Goal: Answer question/provide support: Share knowledge or assist other users

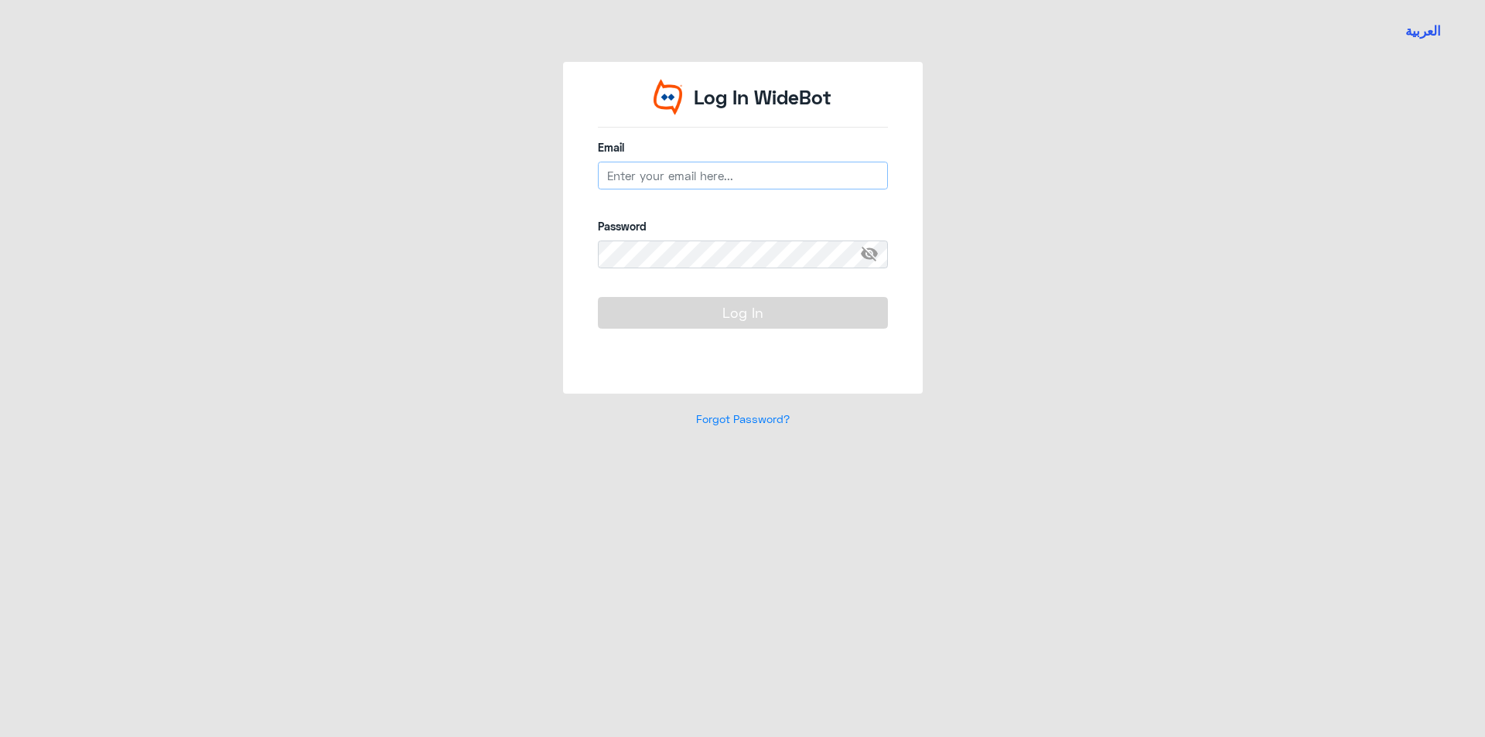
type input "[EMAIL_ADDRESS][DOMAIN_NAME]"
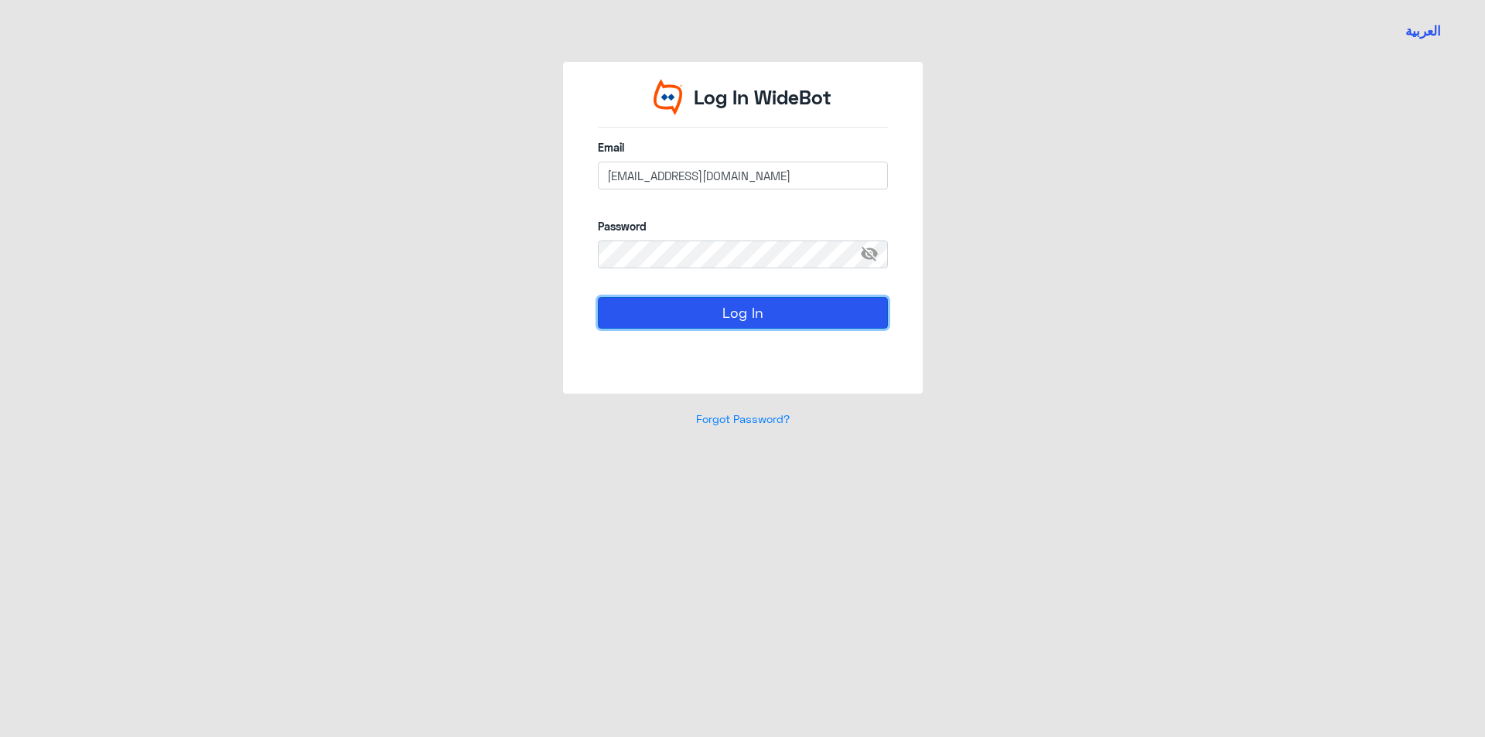
click at [754, 316] on button "Log In" at bounding box center [743, 312] width 290 height 31
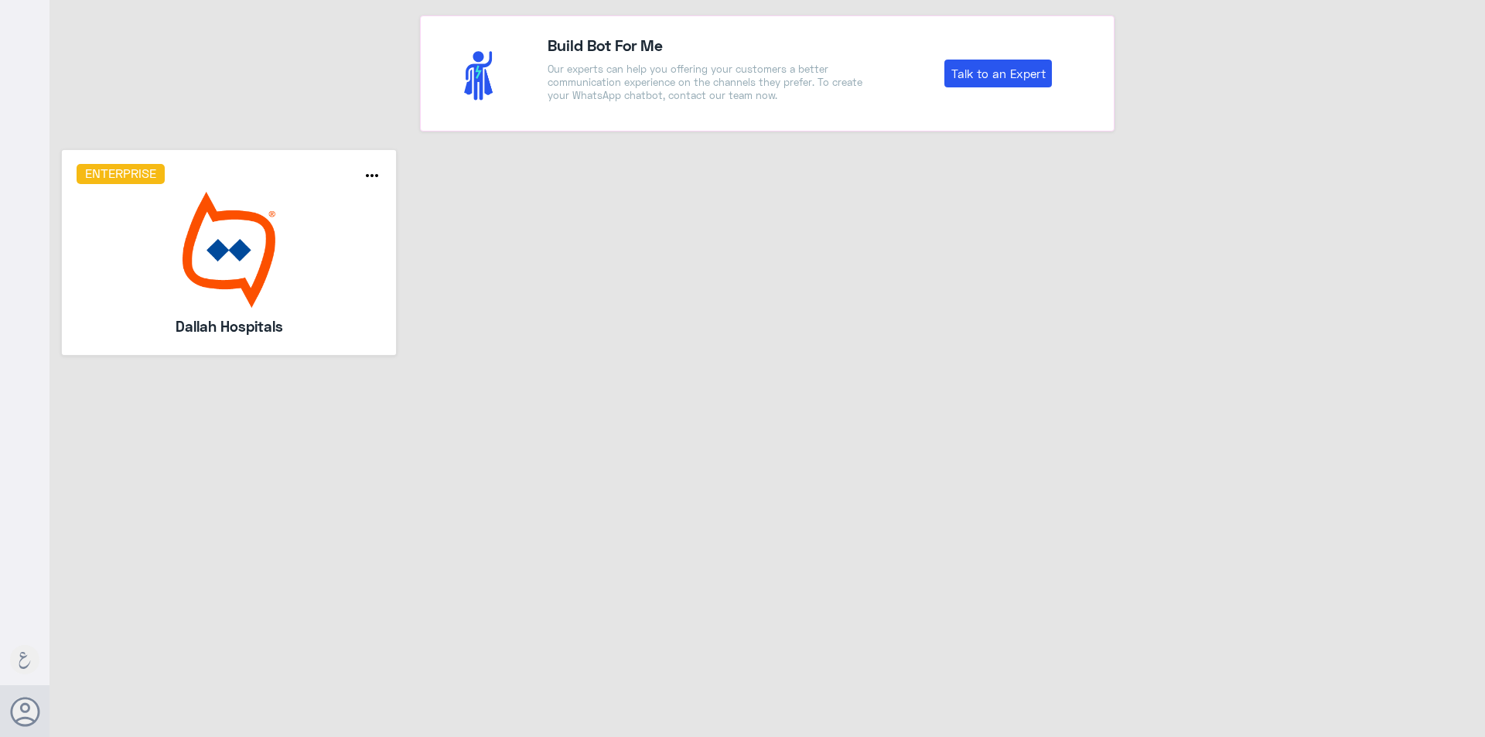
click at [255, 273] on img at bounding box center [230, 250] width 306 height 116
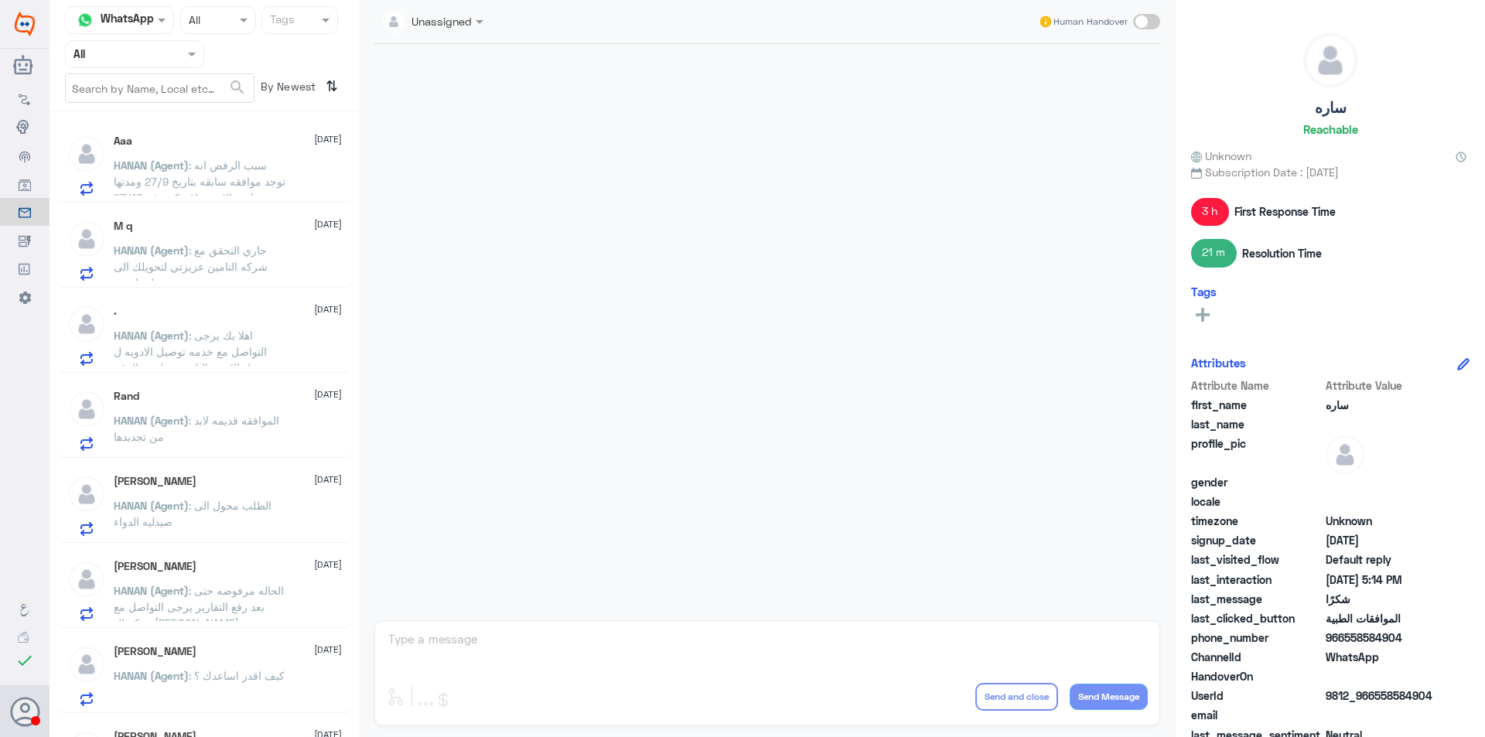
click at [175, 50] on div at bounding box center [135, 54] width 138 height 18
click at [142, 143] on div "Your Inbox" at bounding box center [134, 158] width 139 height 36
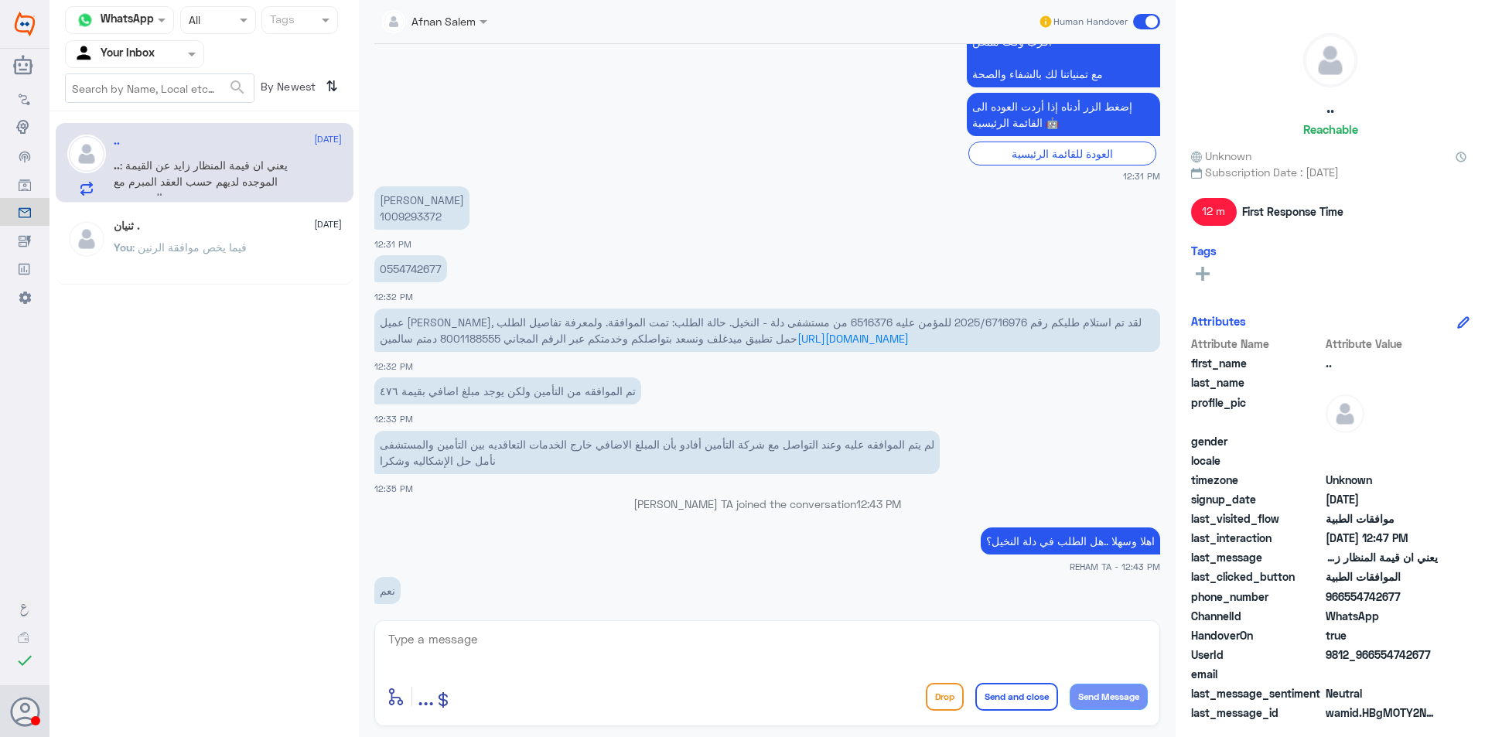
scroll to position [607, 0]
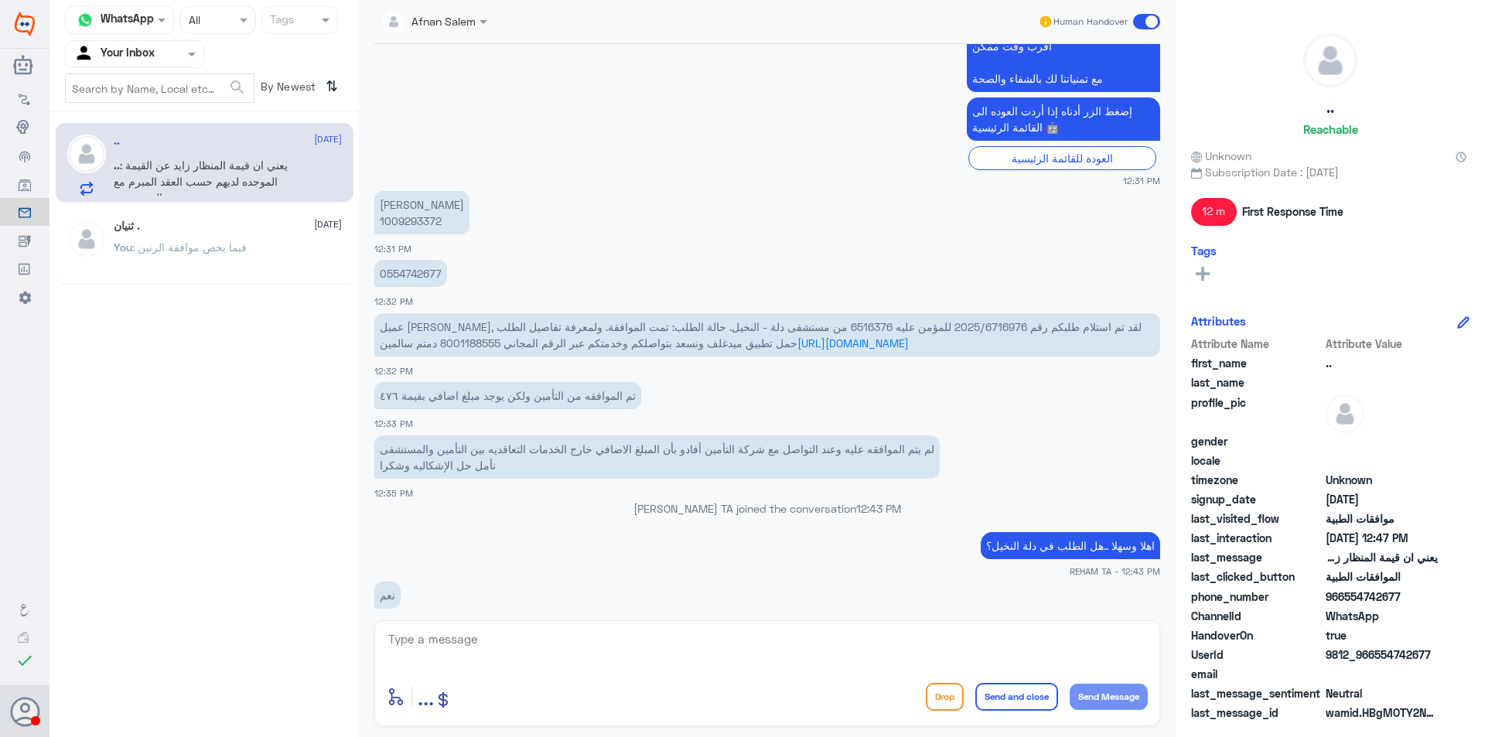
click at [782, 327] on span "عميل [PERSON_NAME], لقد تم استلام طلبكم رقم 2025/6716976 للمؤمن عليه 6516376 من…" at bounding box center [761, 334] width 762 height 29
copy span "6516376"
click at [938, 315] on p "عميل [PERSON_NAME], لقد تم استلام طلبكم رقم 2025/6716976 للمؤمن عليه 6516376 من…" at bounding box center [767, 334] width 786 height 43
click at [941, 326] on span "عميل [PERSON_NAME], لقد تم استلام طلبكم رقم 2025/6716976 للمؤمن عليه 6516376 من…" at bounding box center [761, 334] width 762 height 29
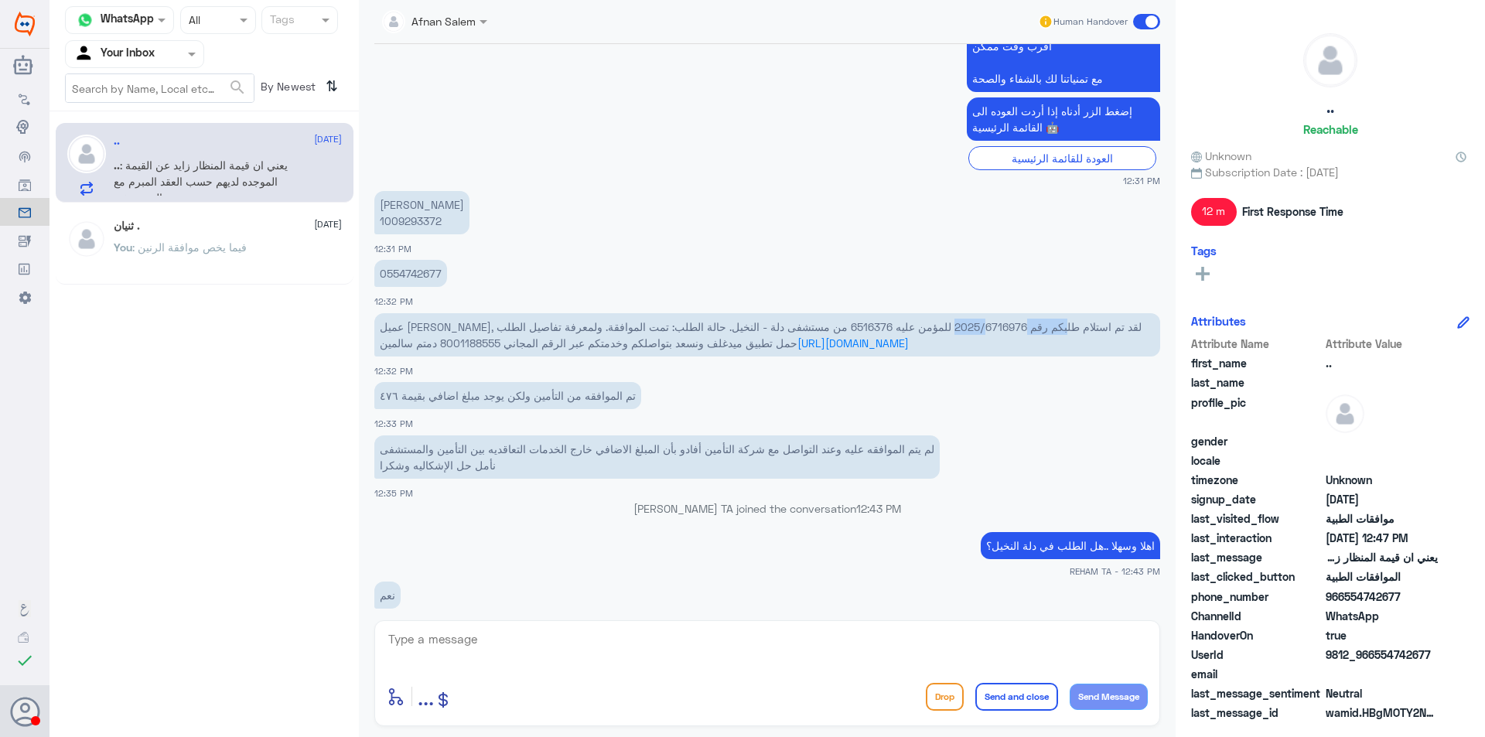
copy span "2025/6716976"
click at [422, 221] on p "[PERSON_NAME] 1009293372" at bounding box center [421, 212] width 95 height 43
copy p "1009293372"
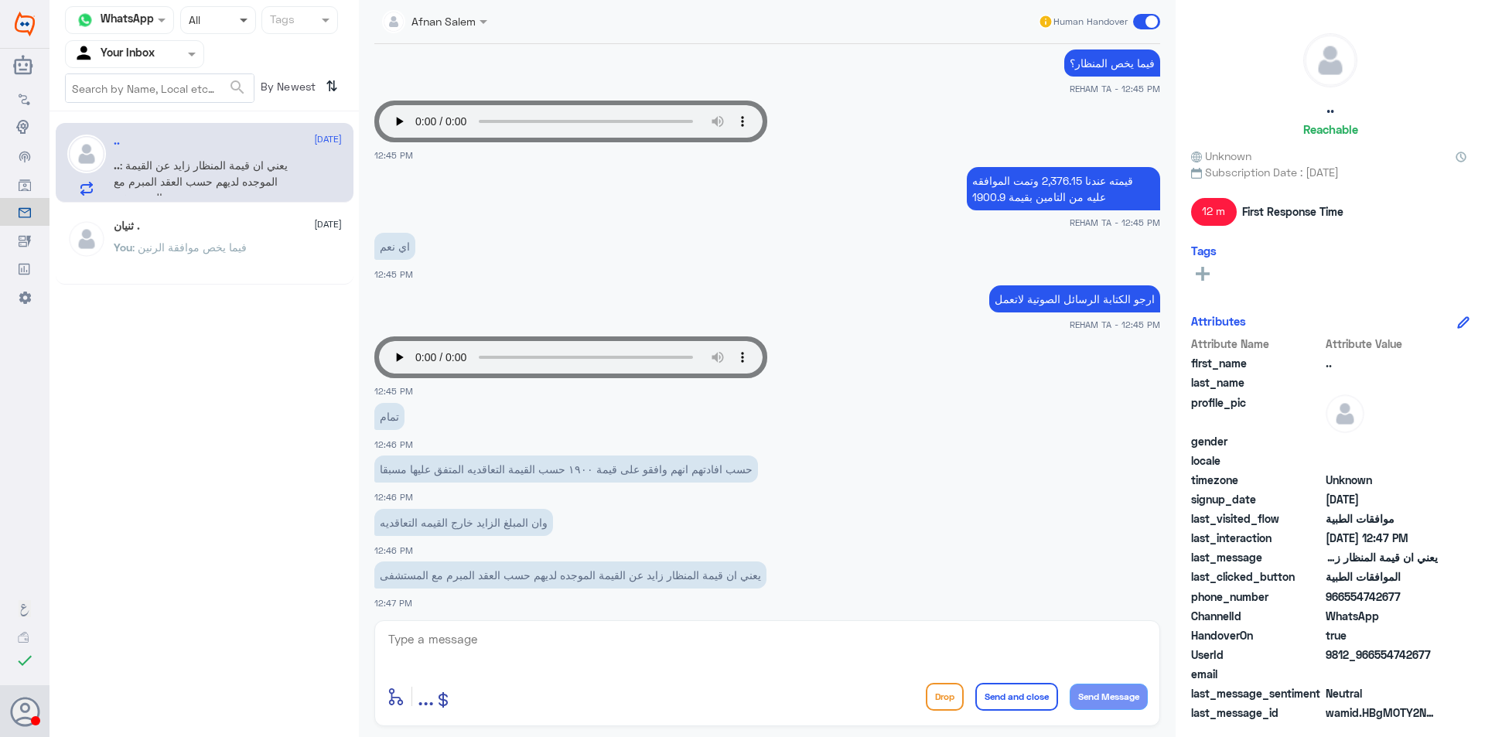
scroll to position [1505, 0]
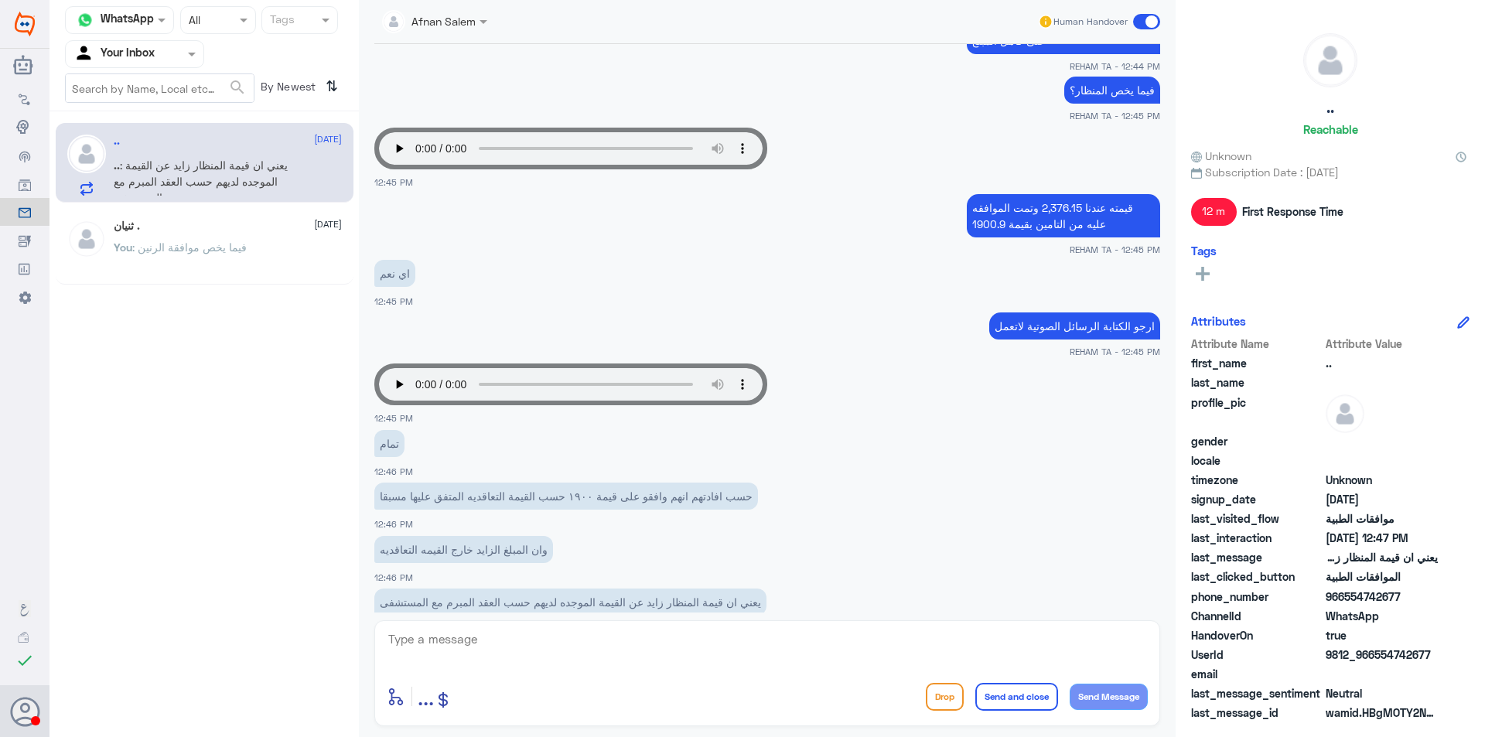
click at [524, 641] on textarea at bounding box center [767, 648] width 761 height 38
type textarea "ب"
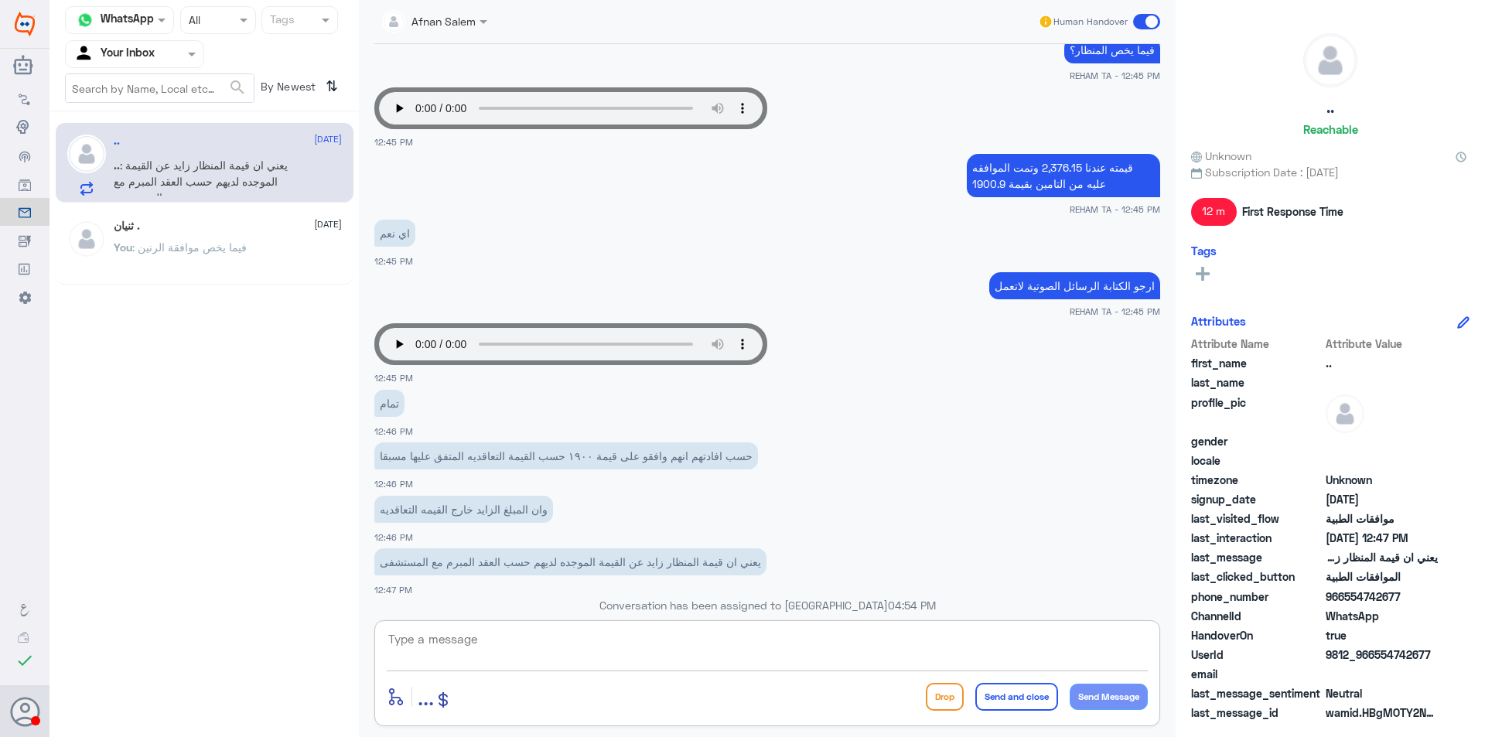
scroll to position [1583, 0]
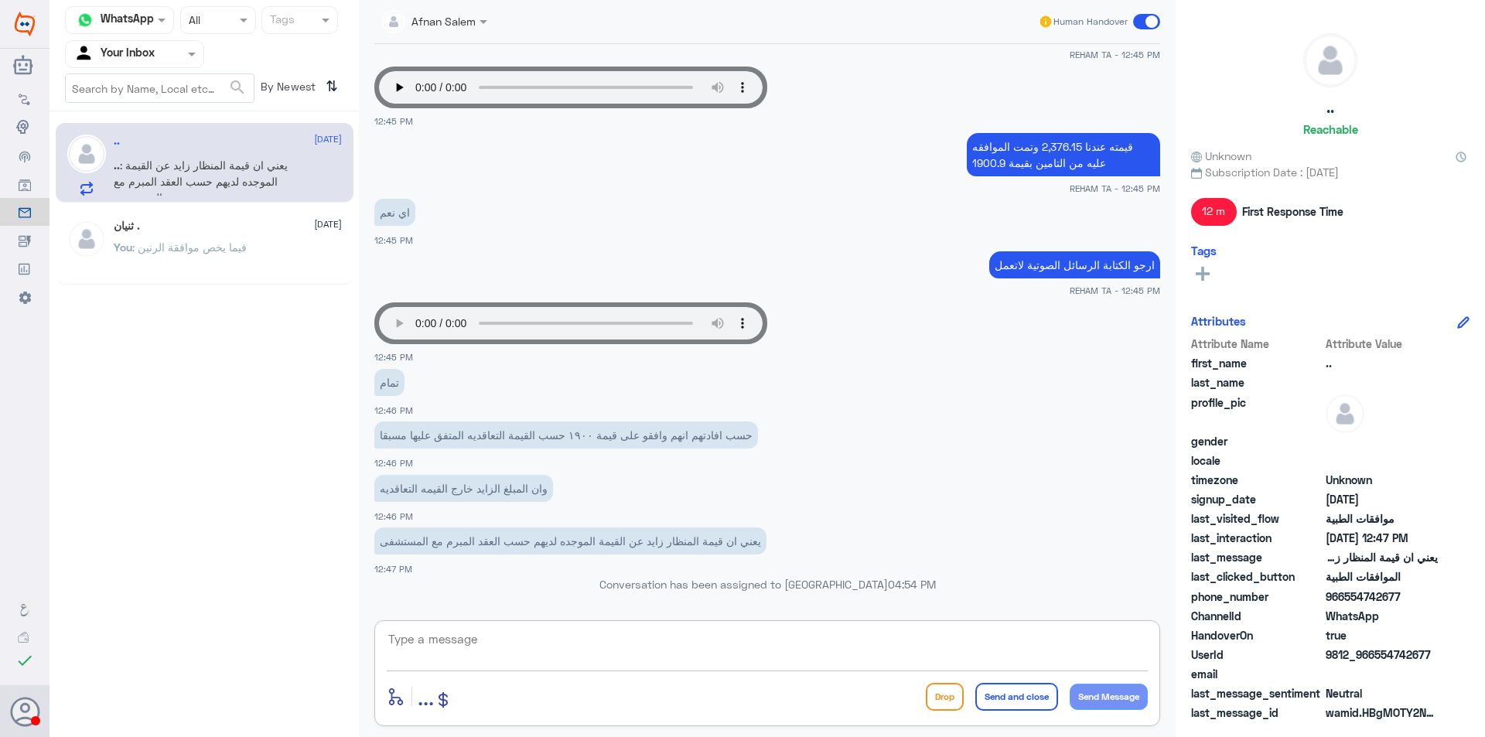
click at [1013, 630] on textarea at bounding box center [767, 648] width 761 height 38
type textarea "ل"
type textarea "تم التواصل مره اخرى مع ميدقلف وتم تعديل موافقتهم بالمبلغ كامل"
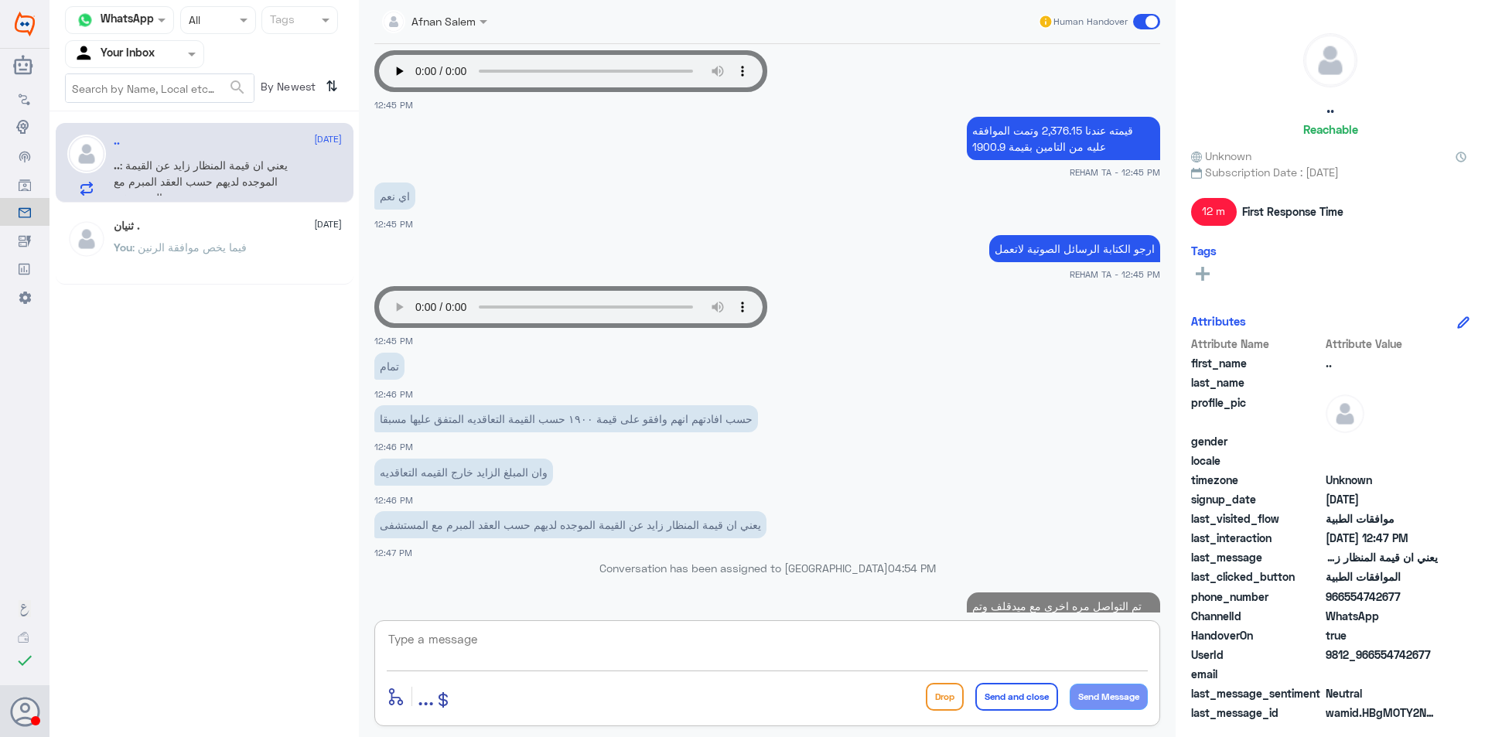
scroll to position [1649, 0]
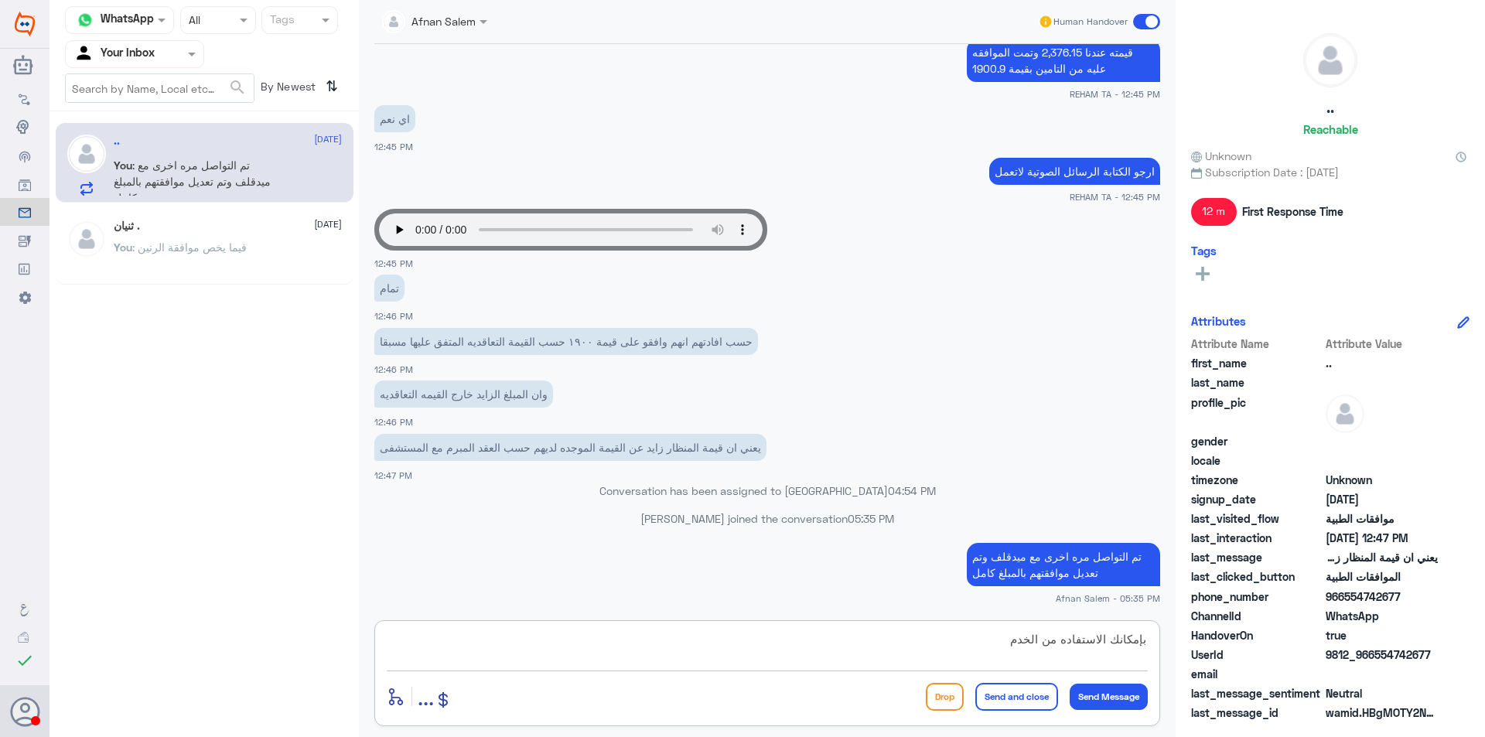
type textarea "بإمكانك الاستفاده من الخدمه"
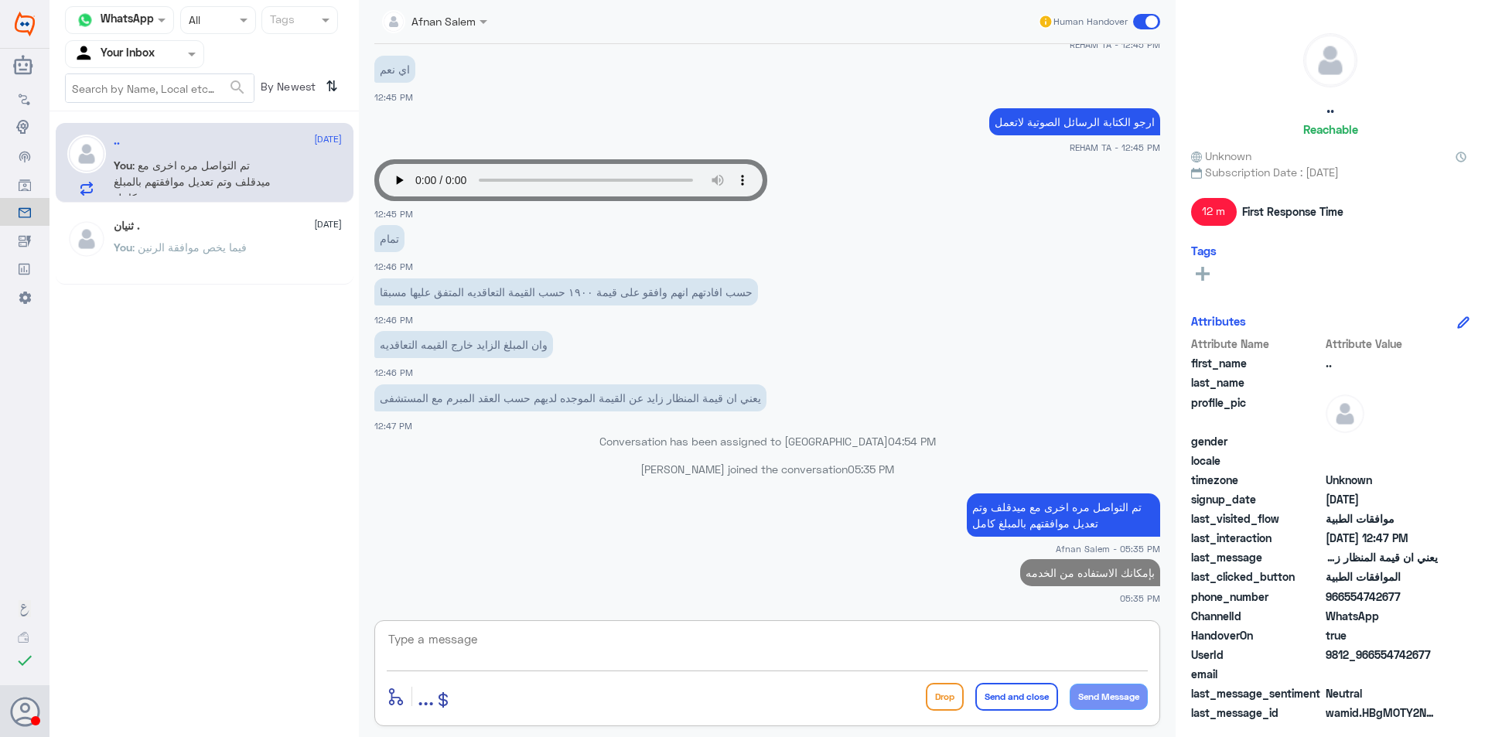
click at [1013, 630] on textarea at bounding box center [767, 648] width 761 height 38
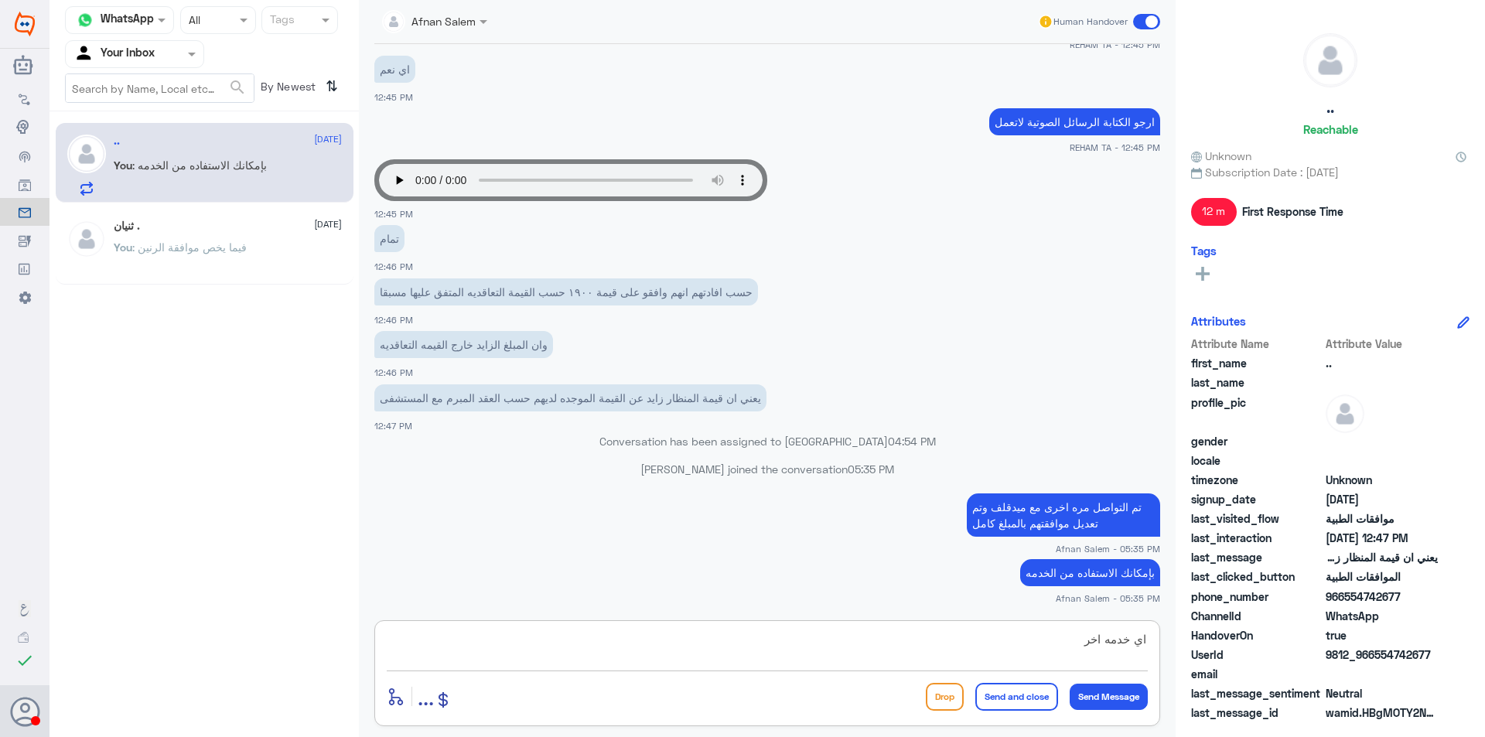
type textarea "اي خدمه اخرى"
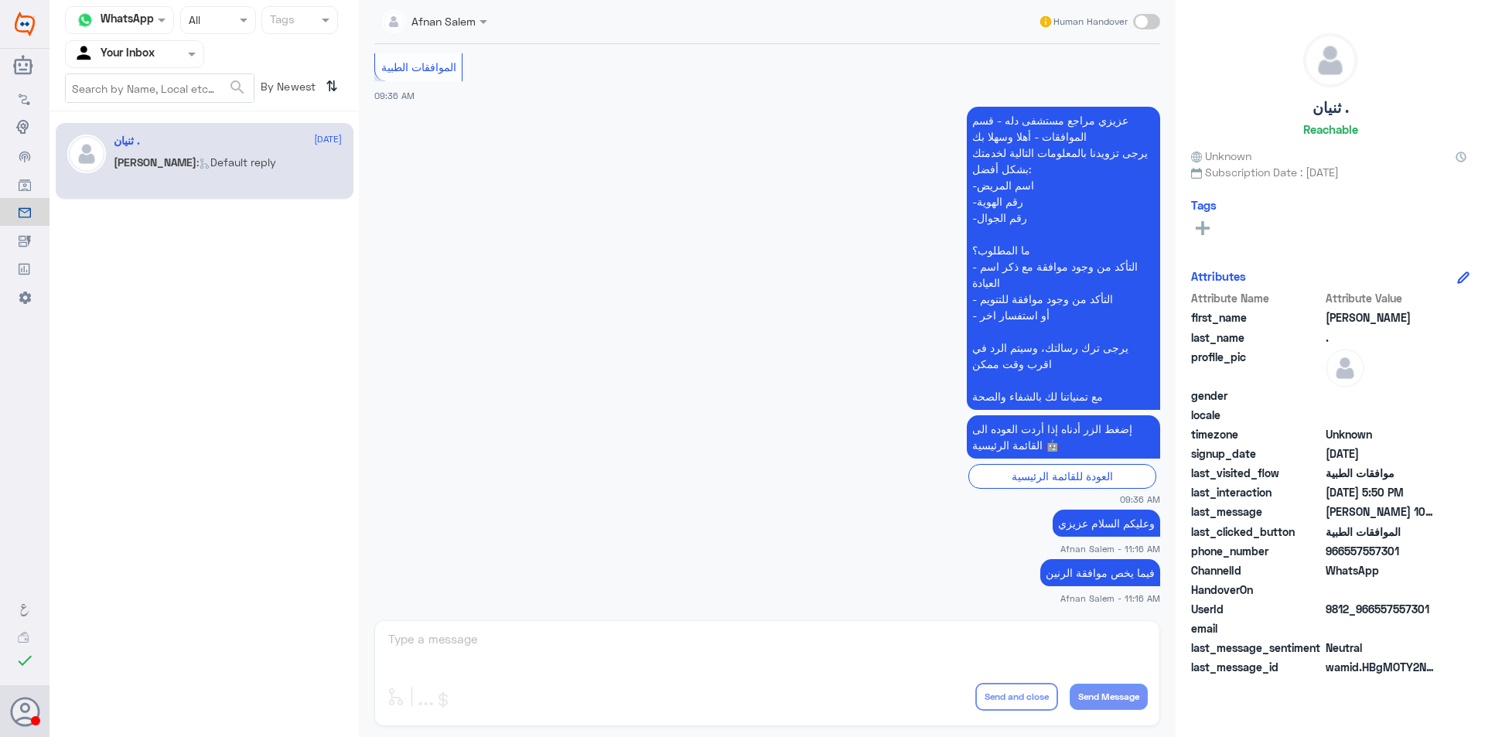
scroll to position [1607, 0]
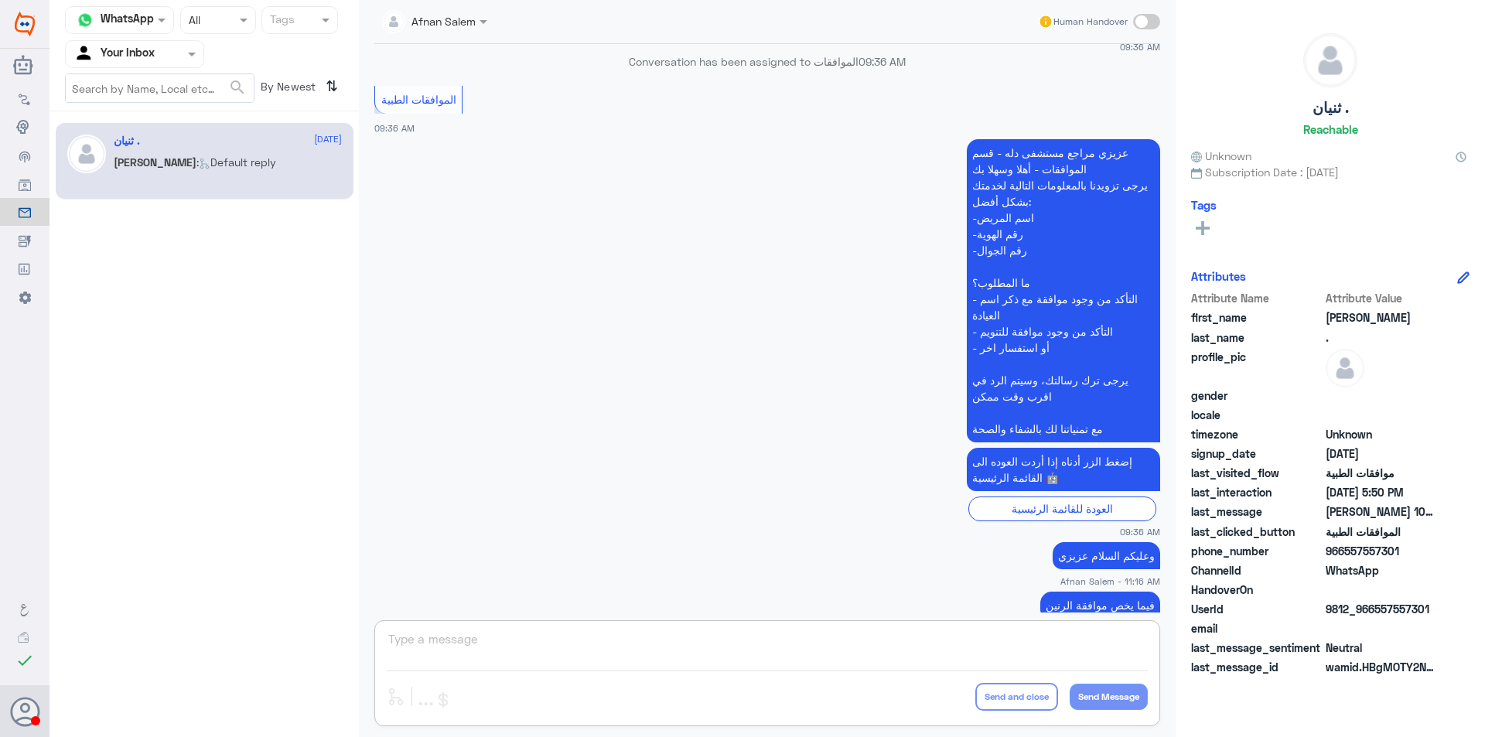
click at [196, 56] on span at bounding box center [193, 54] width 19 height 16
click at [166, 178] on div "Your Team" at bounding box center [134, 174] width 139 height 36
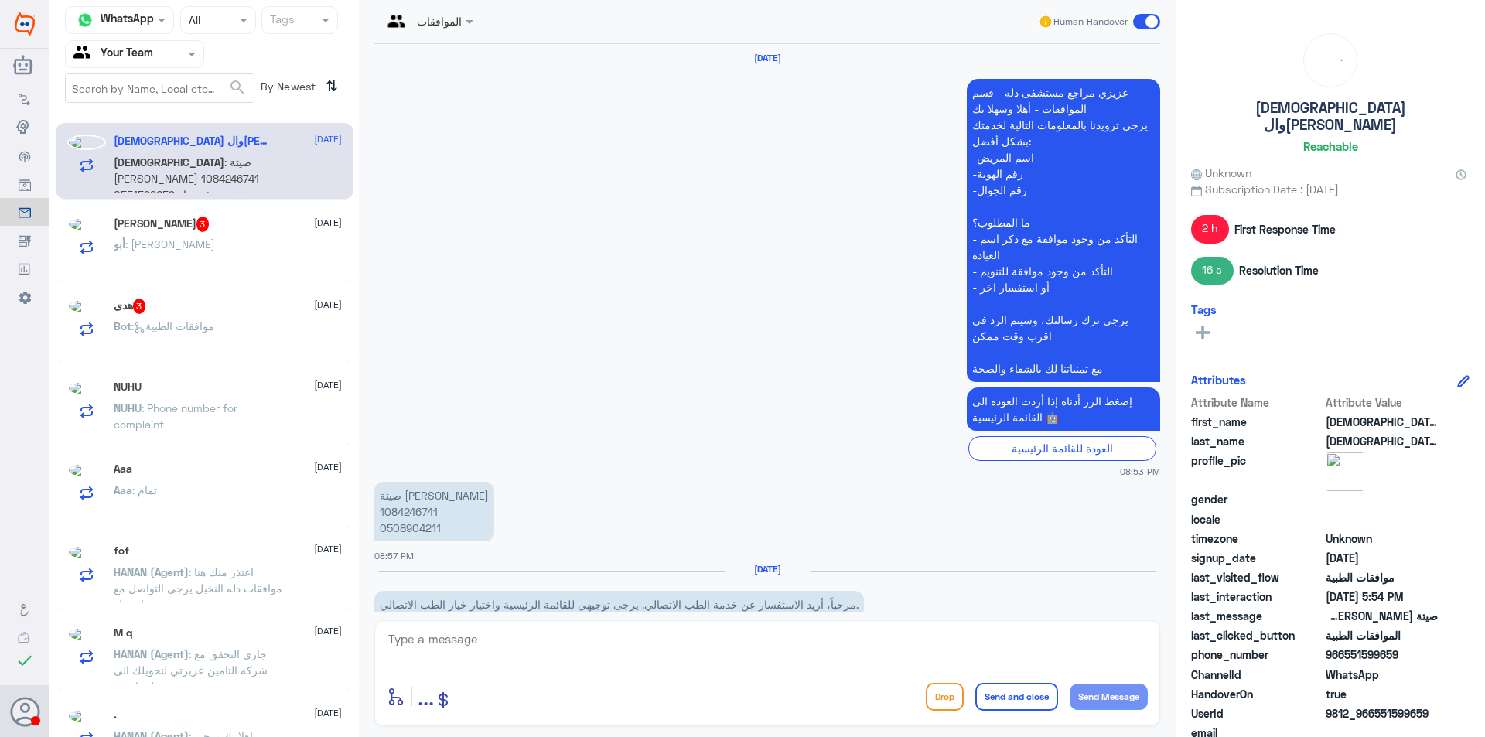
scroll to position [1591, 0]
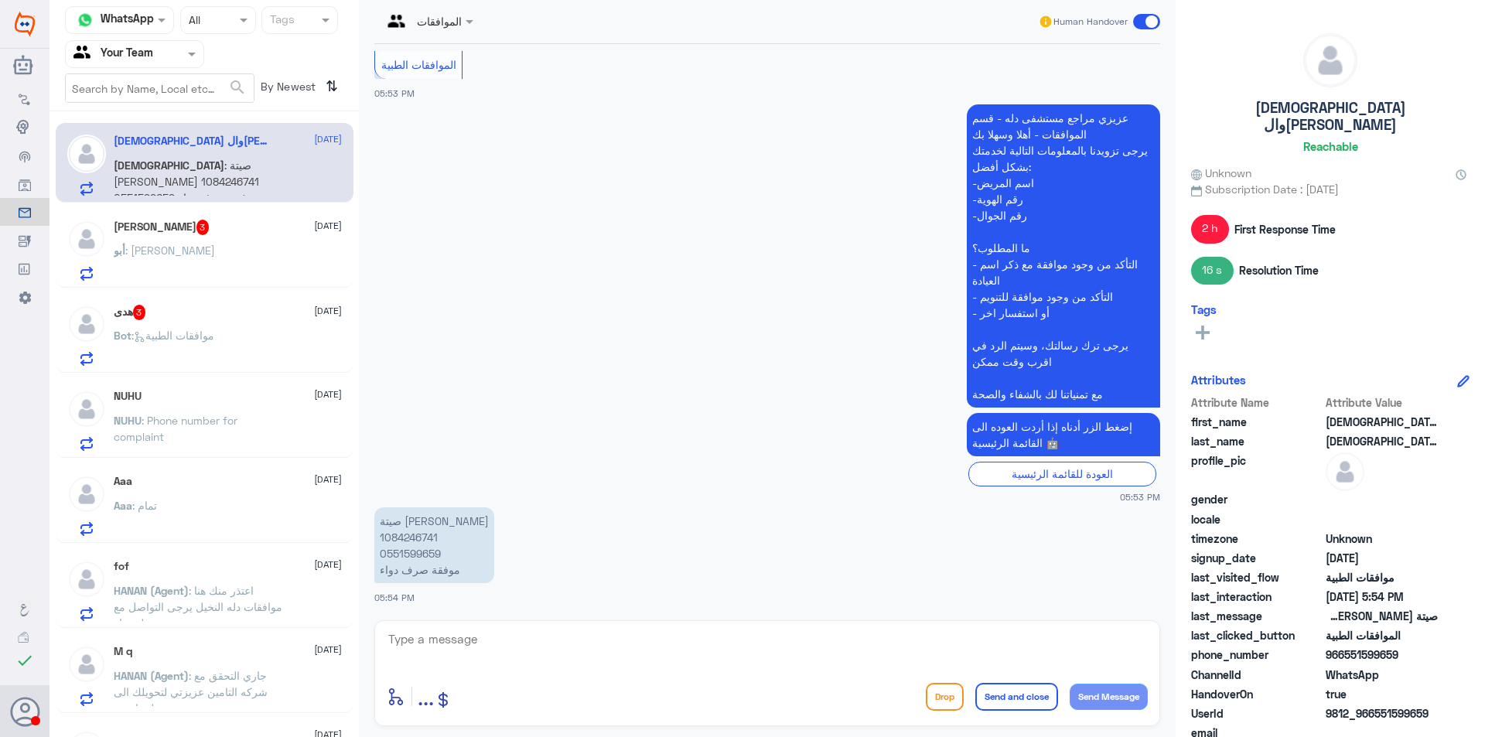
click at [249, 576] on div "fof [DATE] HANAN (Agent) : اعتذر منك هنا موافقات دله النخيل يرجى التواصل مع دله…" at bounding box center [228, 590] width 228 height 61
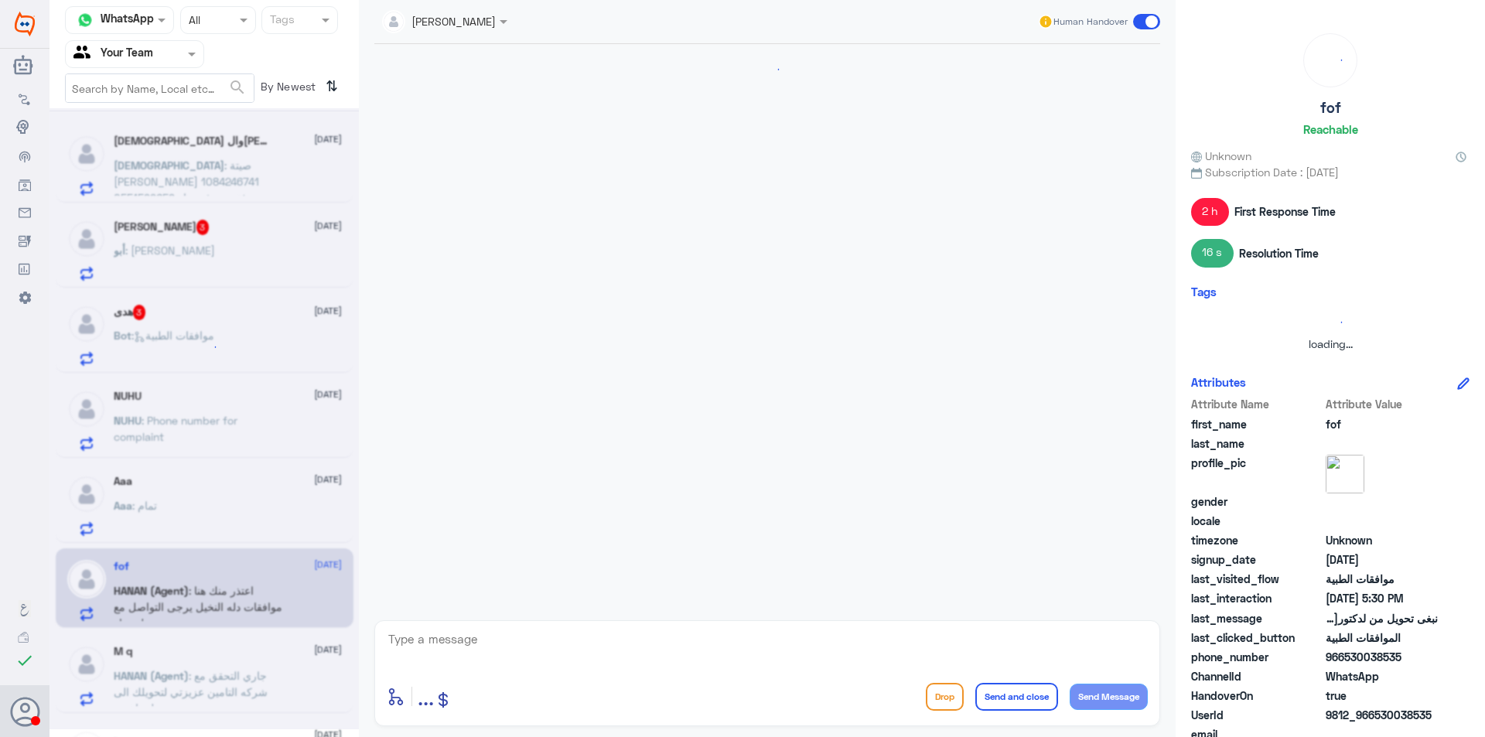
scroll to position [877, 0]
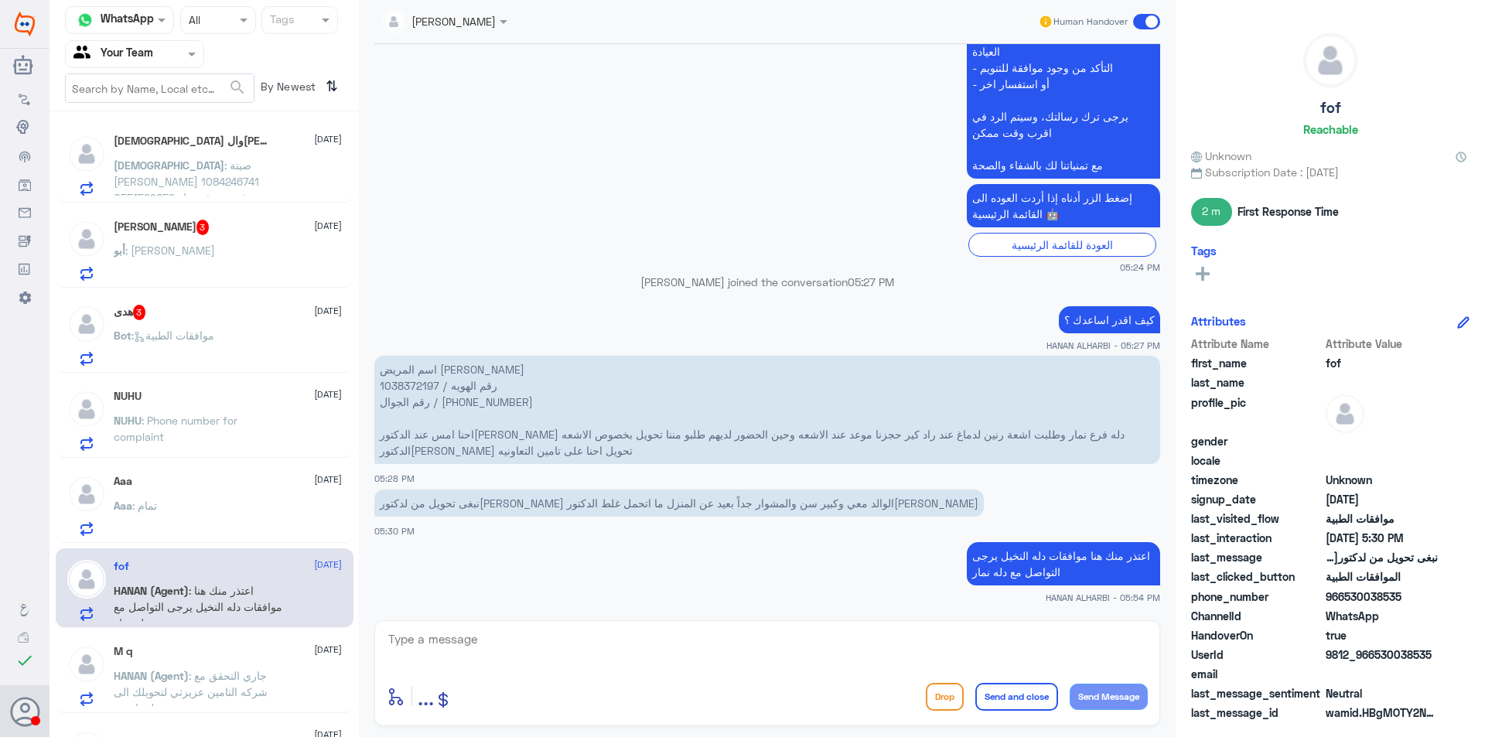
click at [242, 682] on span ": جاري التحقق مع شركه التامين عزيزتي لتحويلك الى صيدليه اخرى" at bounding box center [191, 692] width 154 height 46
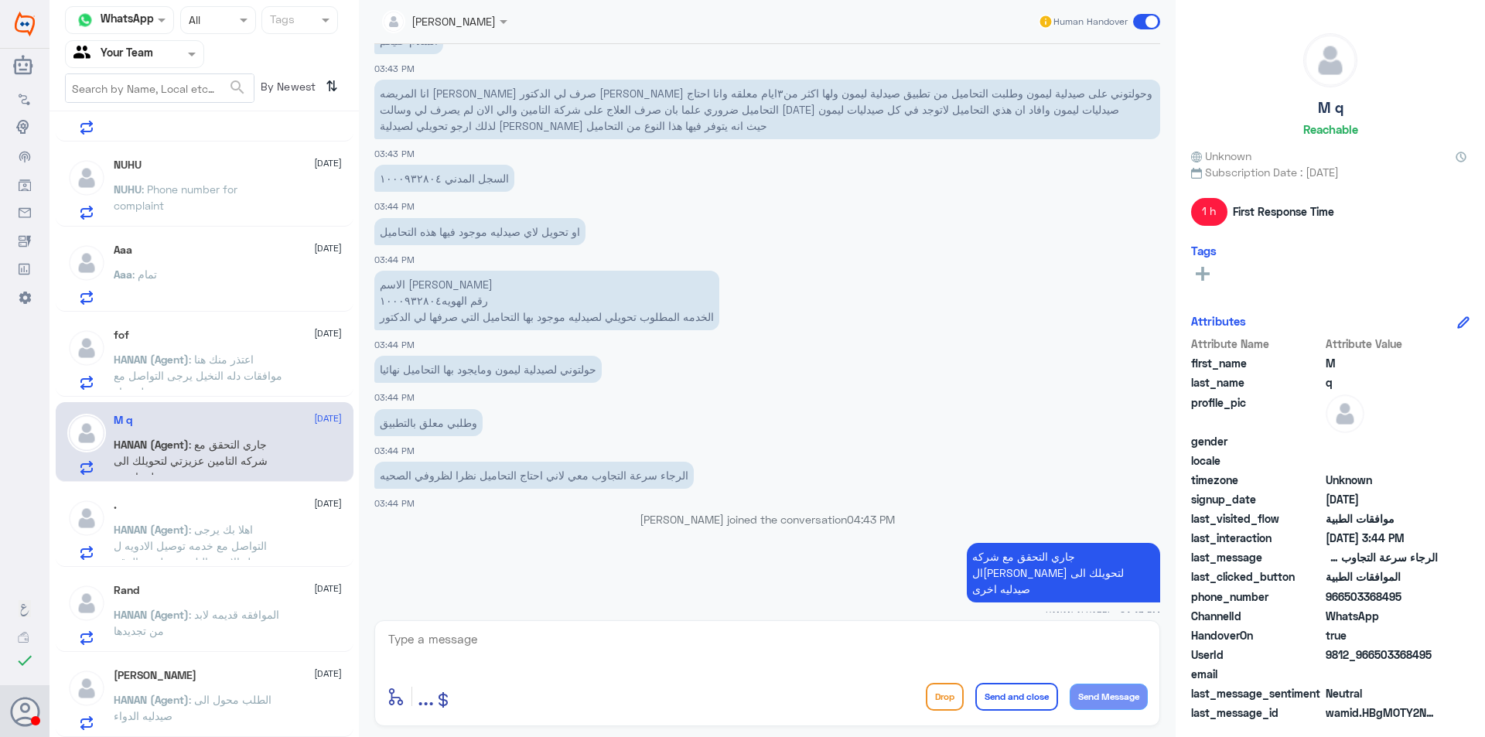
scroll to position [232, 0]
click at [259, 533] on p "HANAN (Agent) : اهلا بك يرجى التواصل مع خدمه توصيل الادويه ل توصيل الادويه اليك…" at bounding box center [201, 540] width 174 height 39
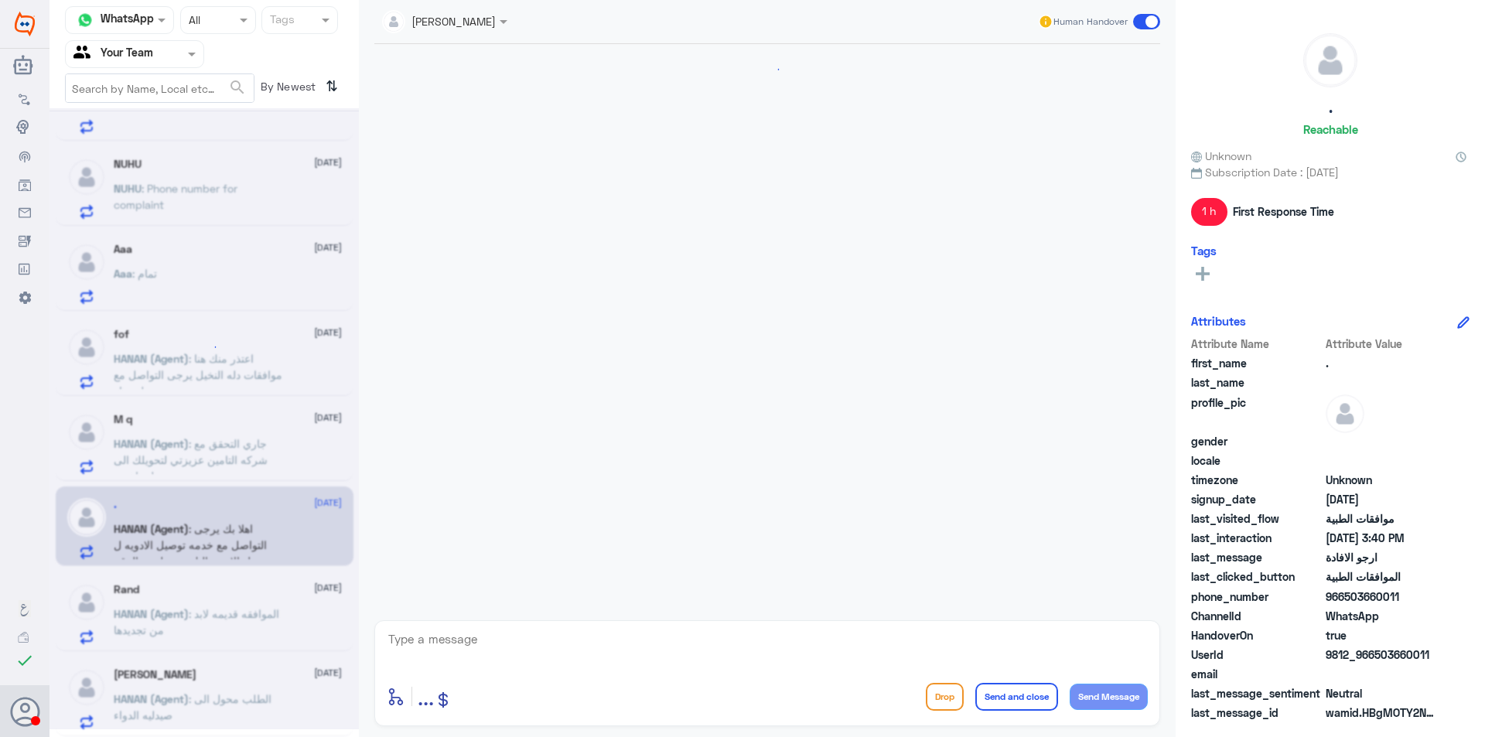
scroll to position [503, 0]
click at [139, 46] on input "text" at bounding box center [115, 54] width 85 height 18
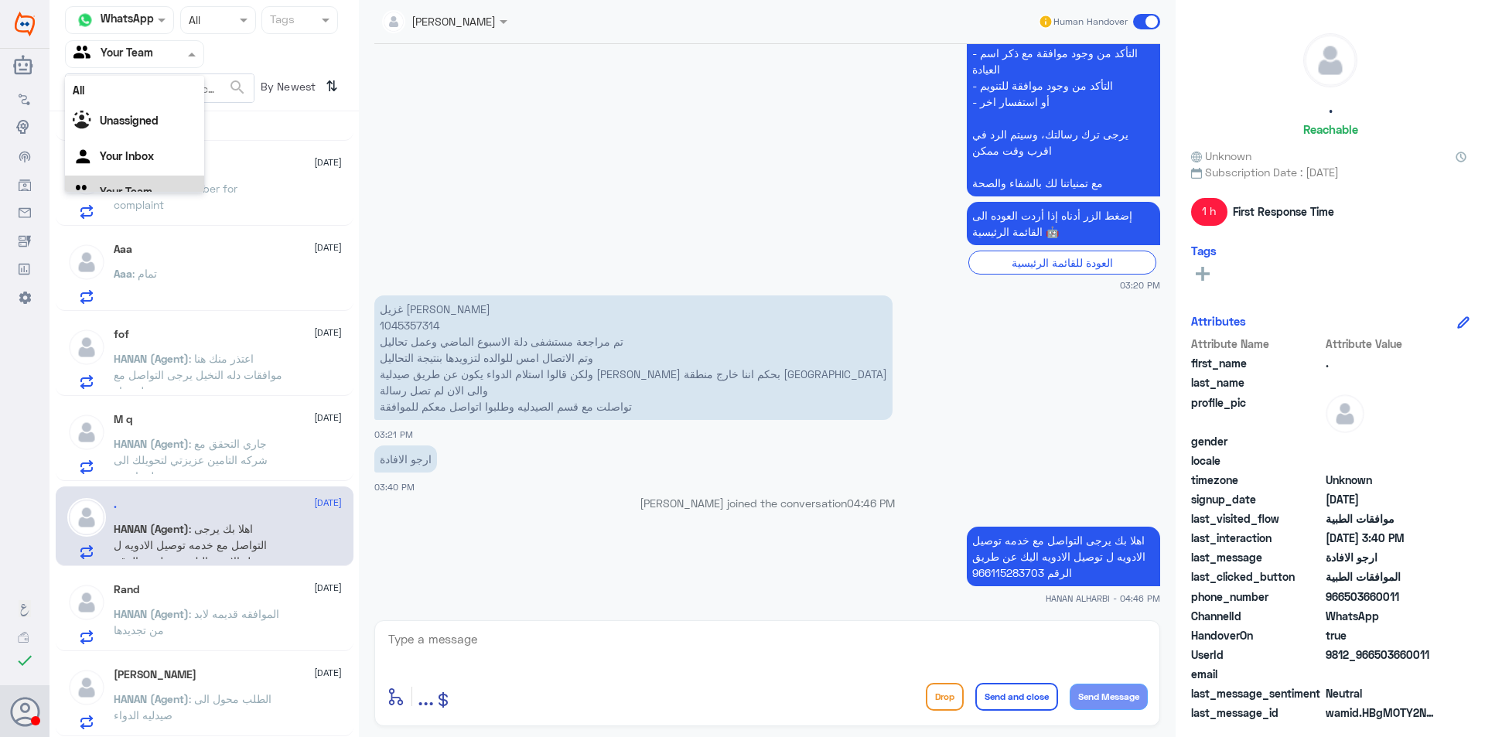
scroll to position [19, 0]
click at [150, 104] on b "Unassigned" at bounding box center [129, 100] width 59 height 13
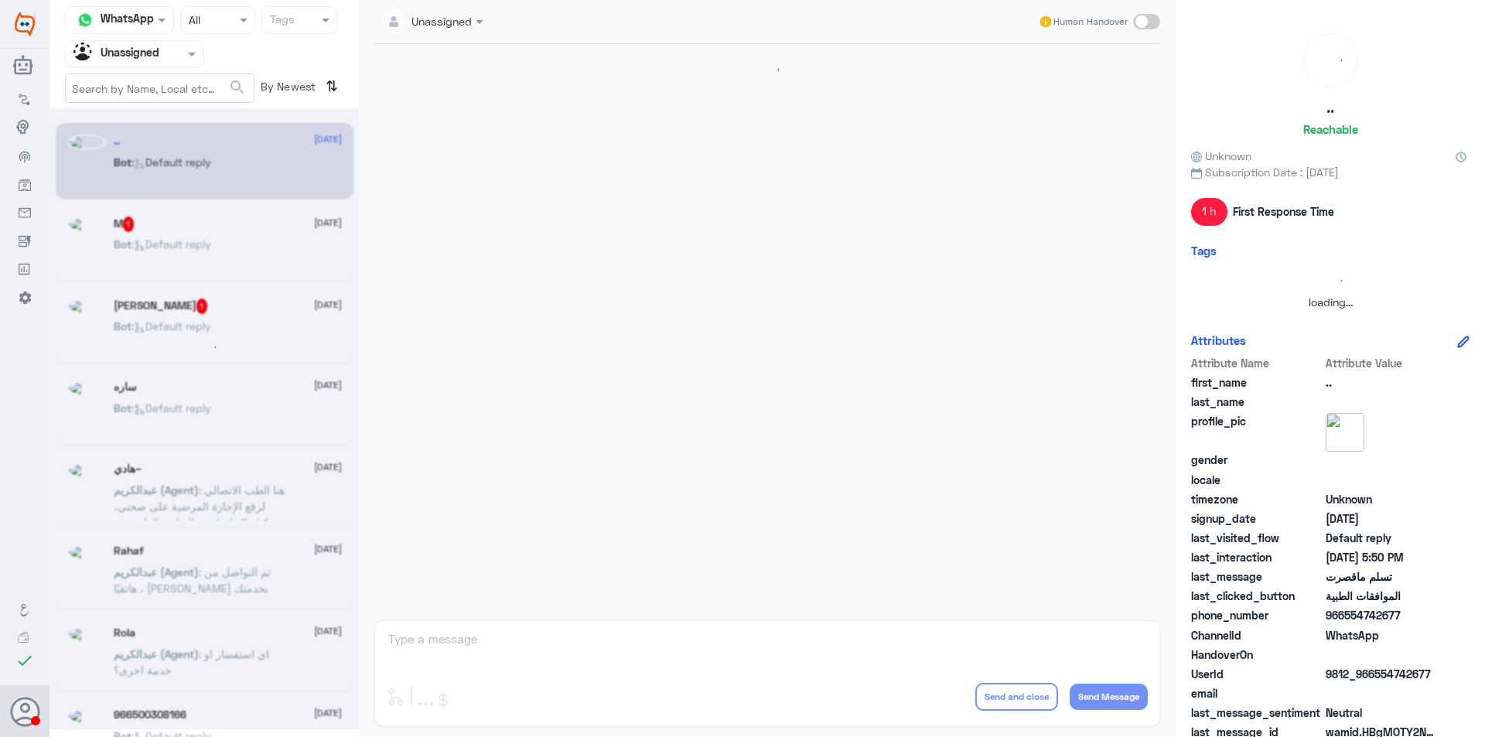
scroll to position [654, 0]
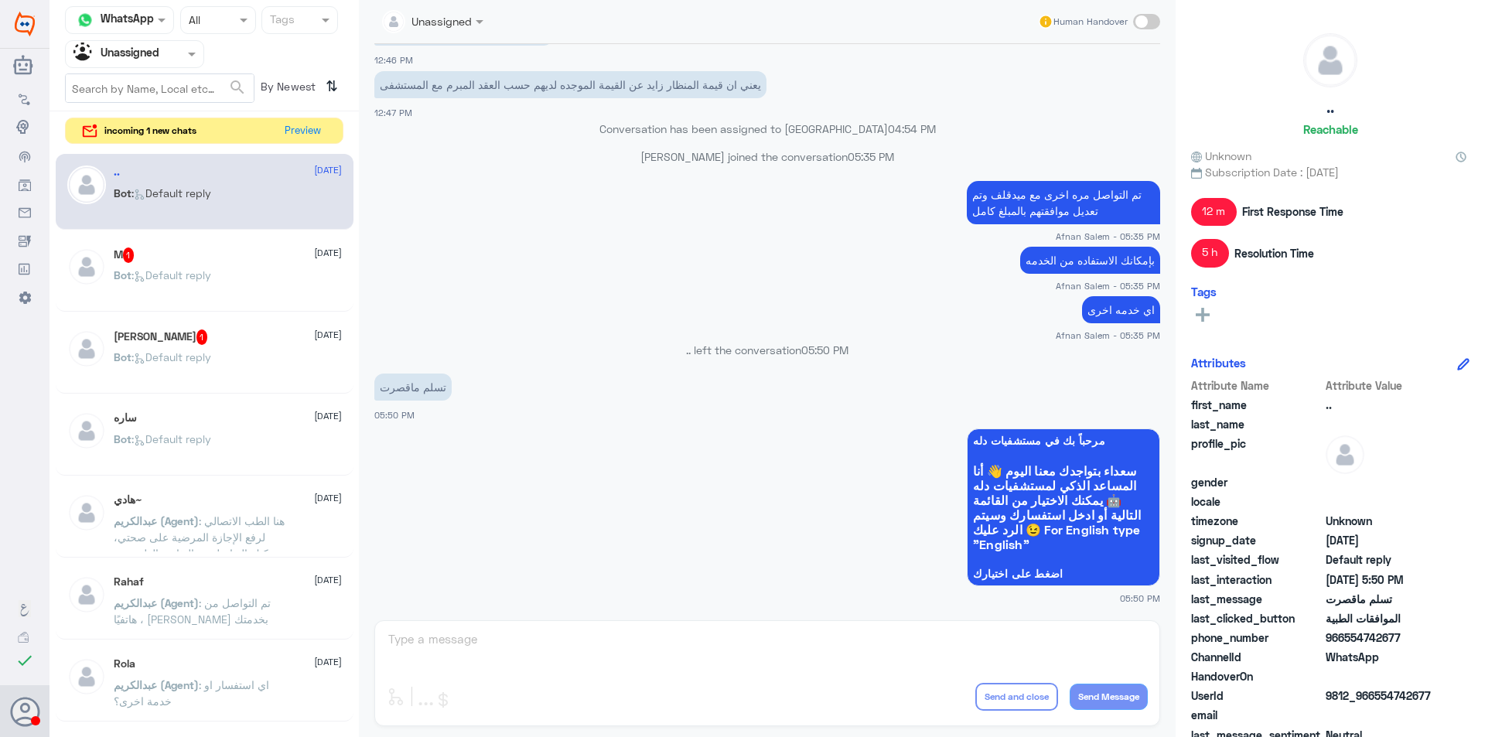
click at [228, 238] on div "M 1 [DATE] Bot : Default reply" at bounding box center [205, 274] width 298 height 77
click at [308, 137] on button "Preview" at bounding box center [303, 130] width 48 height 24
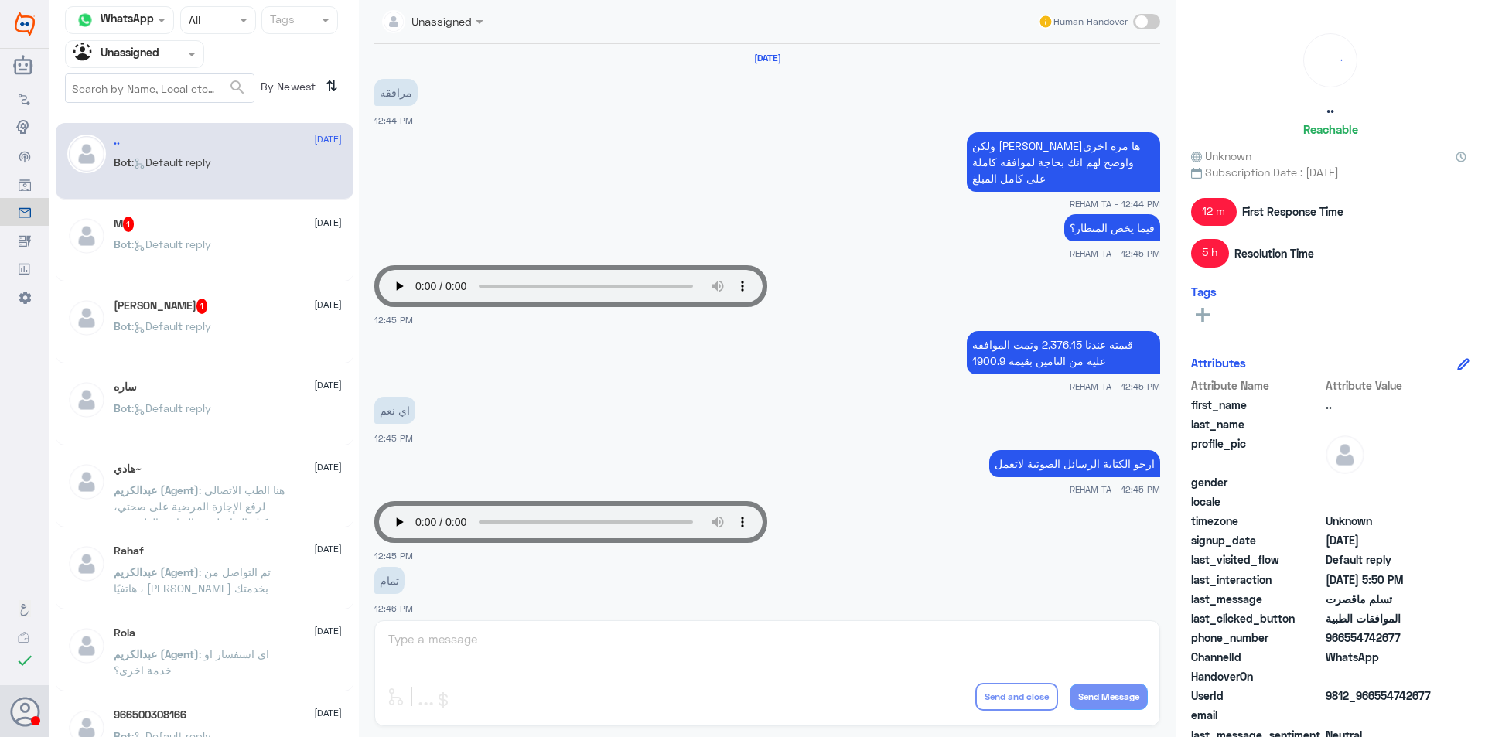
scroll to position [654, 0]
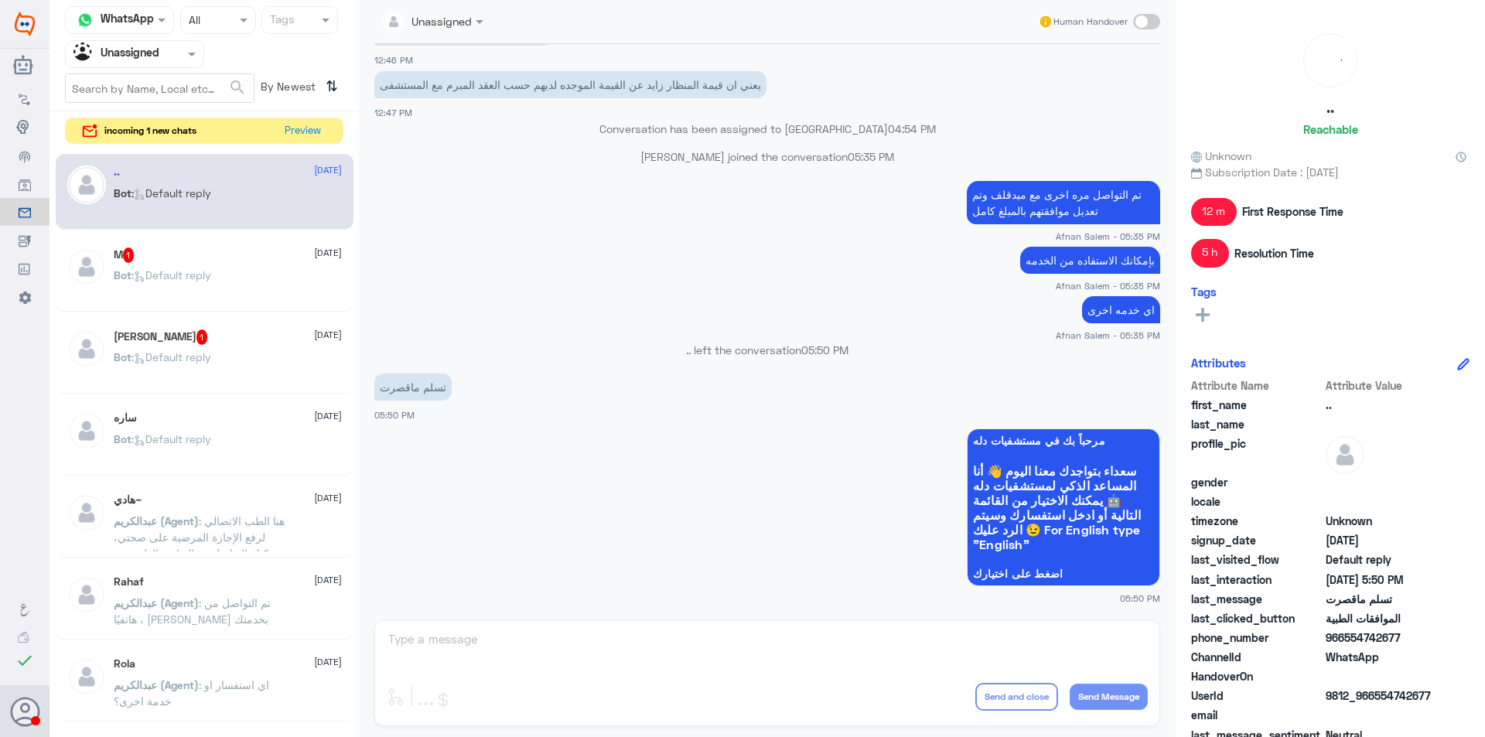
click at [71, 697] on div at bounding box center [86, 687] width 39 height 58
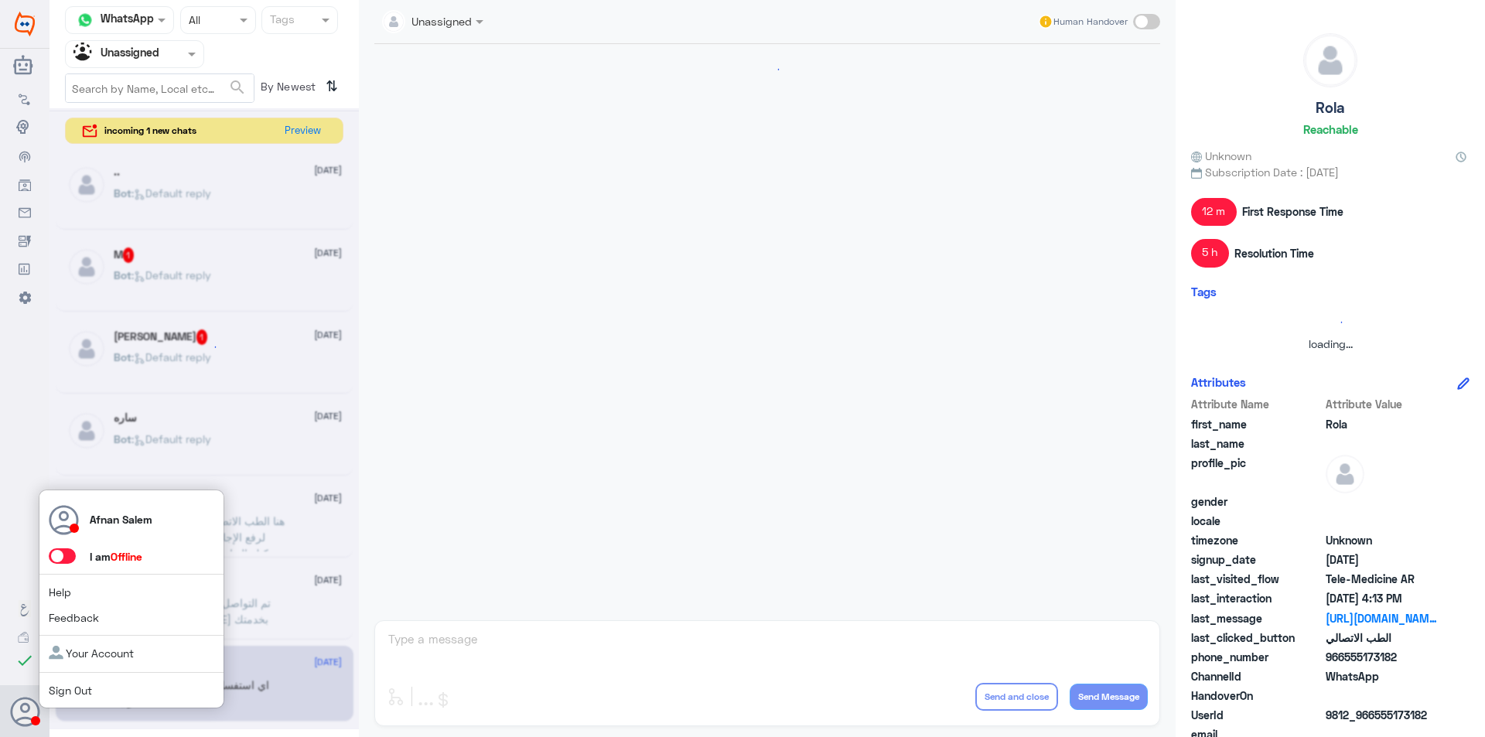
click at [24, 710] on icon at bounding box center [25, 712] width 31 height 31
click at [71, 695] on link "Sign Out" at bounding box center [70, 690] width 43 height 13
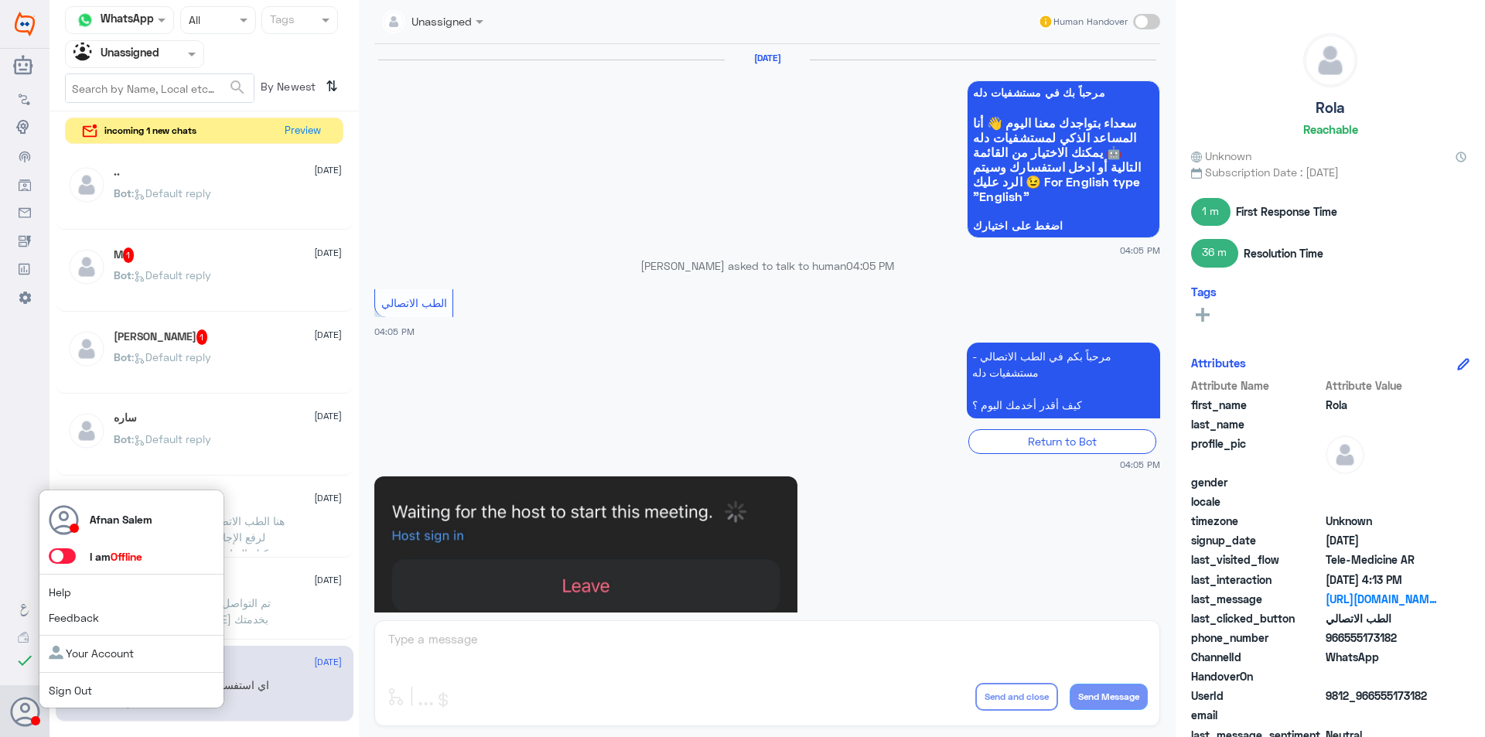
scroll to position [948, 0]
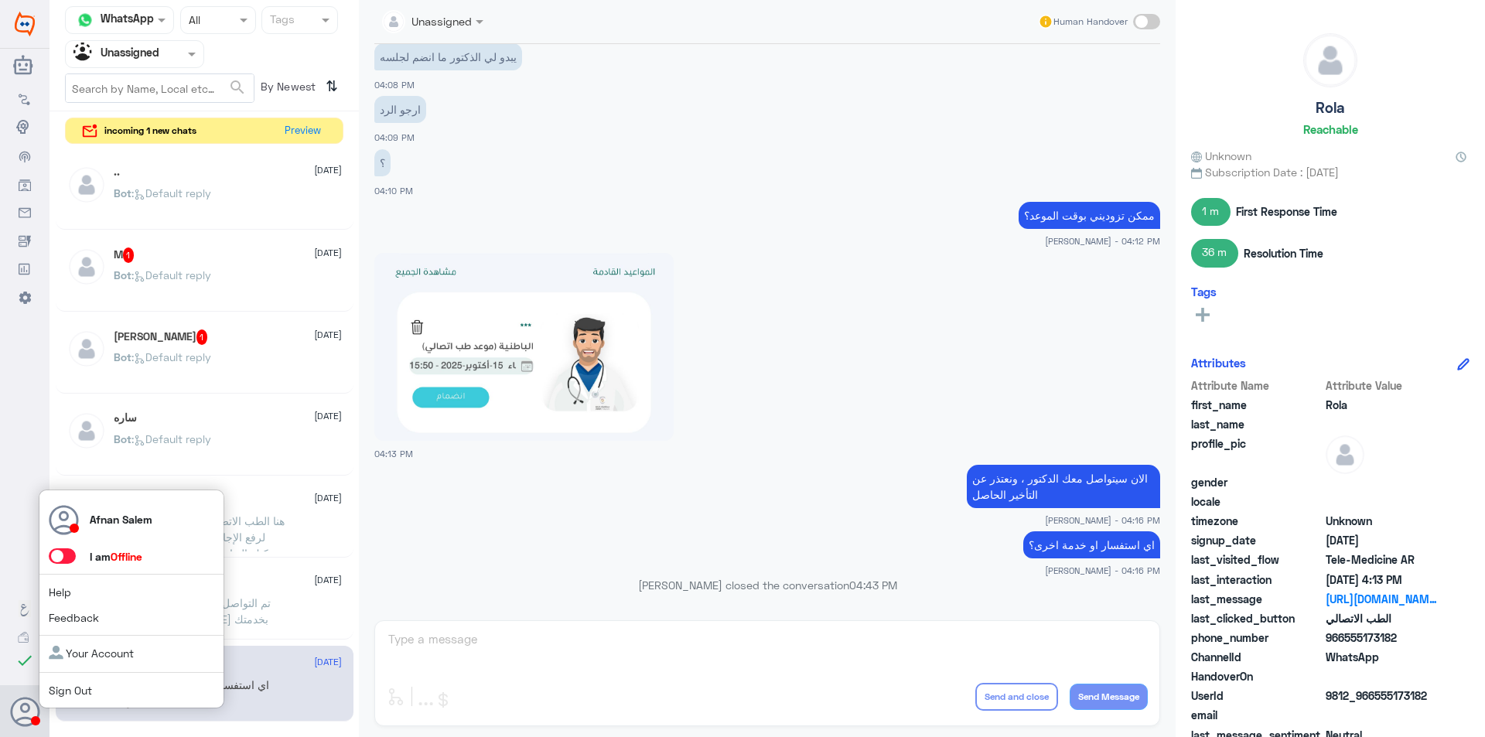
click at [75, 688] on link "Sign Out" at bounding box center [70, 690] width 43 height 13
